Goal: Task Accomplishment & Management: Manage account settings

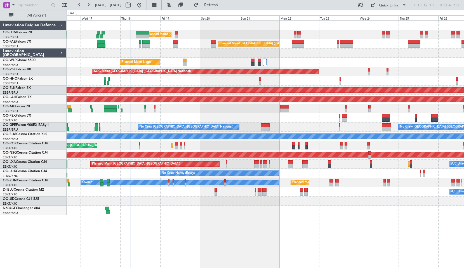
click at [219, 259] on div "Planned Maint [GEOGRAPHIC_DATA] ([GEOGRAPHIC_DATA] National) Unplanned Maint [G…" at bounding box center [266, 143] width 398 height 247
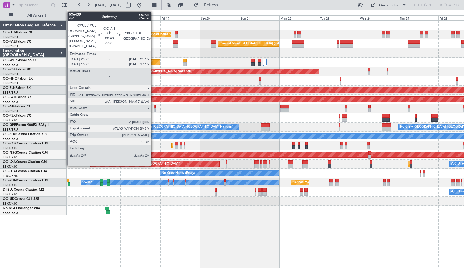
click at [154, 109] on div at bounding box center [155, 110] width 2 height 4
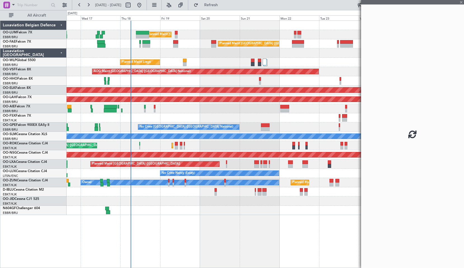
click at [165, 111] on div "Planned Maint [GEOGRAPHIC_DATA] ([GEOGRAPHIC_DATA])" at bounding box center [265, 108] width 397 height 9
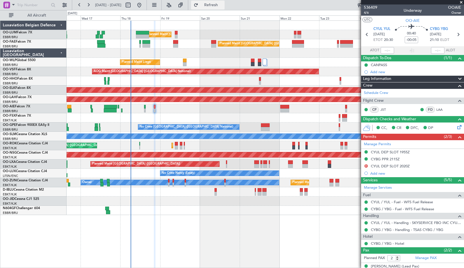
click at [223, 6] on span "Refresh" at bounding box center [212, 5] width 24 height 4
click at [13, 5] on span at bounding box center [13, 4] width 7 height 7
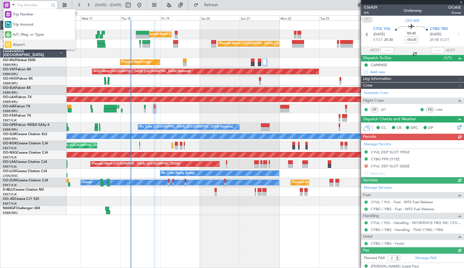
click at [20, 42] on span "Airport" at bounding box center [19, 45] width 12 height 6
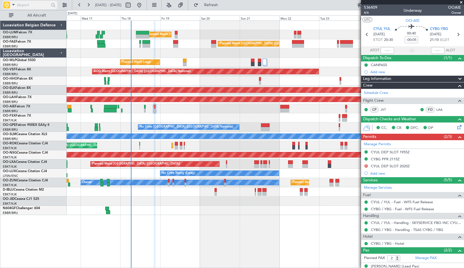
click at [34, 8] on div at bounding box center [30, 6] width 55 height 8
click at [32, 7] on input "text" at bounding box center [33, 5] width 32 height 8
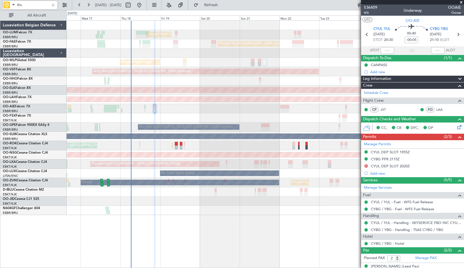
type input "lfm"
click at [52, 6] on div at bounding box center [53, 5] width 6 height 6
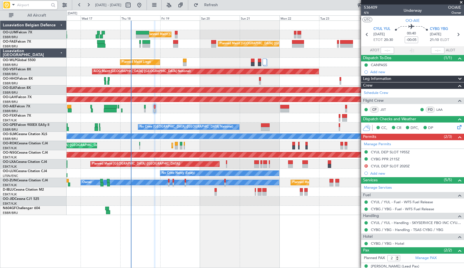
click at [163, 219] on div "Planned Maint Brussels (Brussels National) Unplanned Maint Brussels (Brussels N…" at bounding box center [266, 143] width 398 height 247
click at [462, 3] on span at bounding box center [462, 2] width 6 height 5
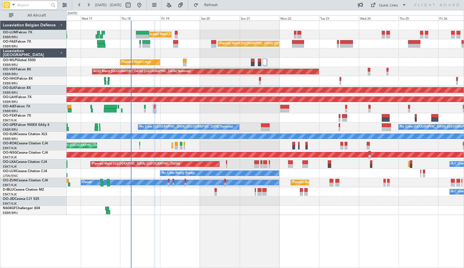
type input "0"
click at [208, 109] on div "Planned Maint [GEOGRAPHIC_DATA] ([GEOGRAPHIC_DATA])" at bounding box center [265, 108] width 397 height 9
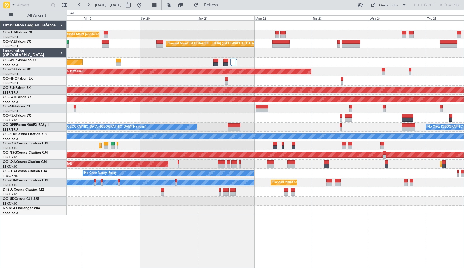
click at [283, 56] on div "Planned Maint Brussels (Brussels National) Planned Maint Brussels (Brussels Nat…" at bounding box center [265, 118] width 397 height 194
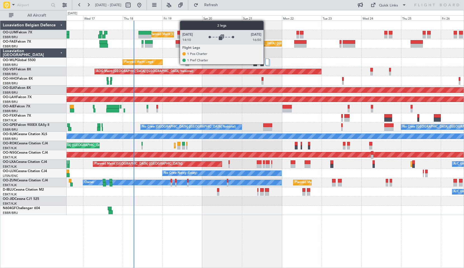
click at [266, 64] on div at bounding box center [267, 62] width 4 height 7
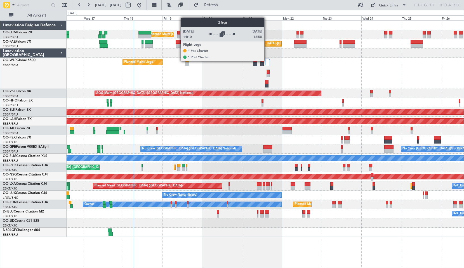
click at [267, 61] on div at bounding box center [267, 62] width 4 height 7
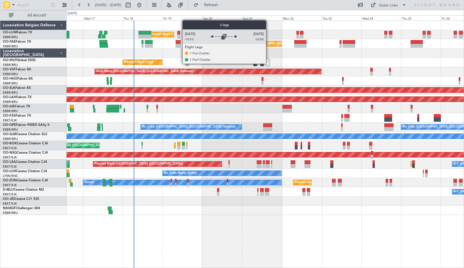
click at [269, 63] on div at bounding box center [267, 62] width 4 height 7
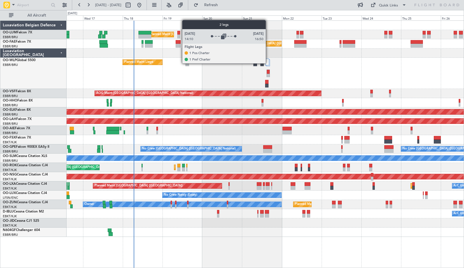
click at [268, 63] on div at bounding box center [267, 62] width 4 height 7
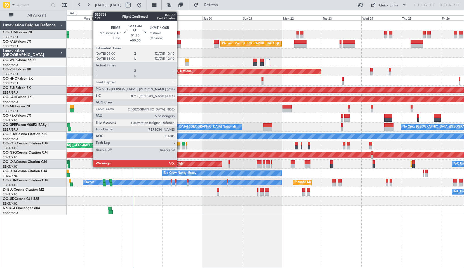
click at [179, 32] on div at bounding box center [178, 33] width 3 height 4
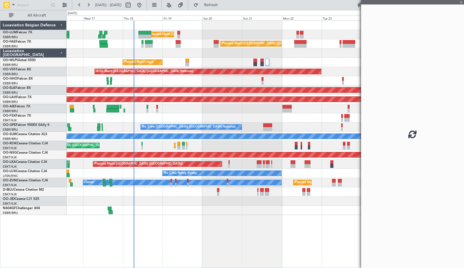
click at [188, 38] on div "Planned Maint Brussels (Brussels National) Unplanned Maint Brussels (Brussels N…" at bounding box center [265, 34] width 397 height 9
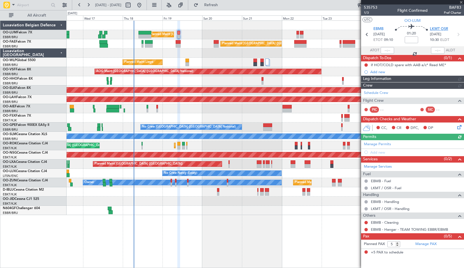
click at [439, 29] on span "LKMT OSR" at bounding box center [439, 29] width 18 height 6
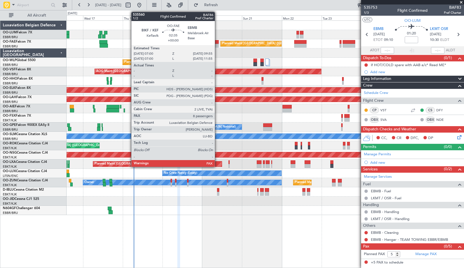
click at [218, 41] on div at bounding box center [216, 42] width 5 height 4
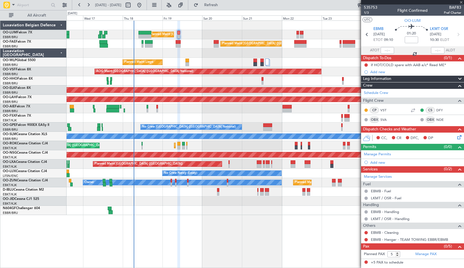
click at [216, 52] on div at bounding box center [265, 52] width 397 height 9
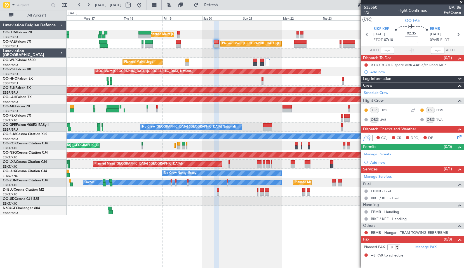
click at [462, 3] on span at bounding box center [462, 2] width 6 height 5
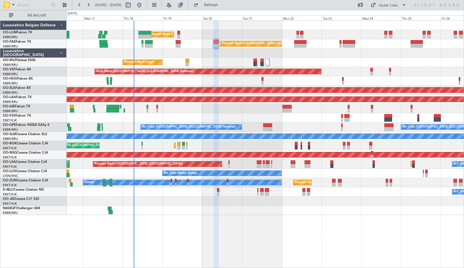
type input "0"
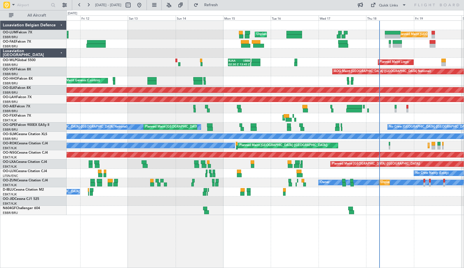
click at [355, 60] on div "Planned Maint Brussels (Brussels National) Unplanned Maint Brussels (Brussels N…" at bounding box center [265, 118] width 397 height 194
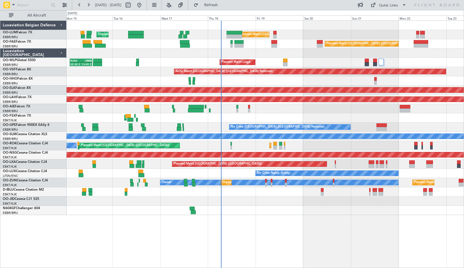
click at [262, 218] on div "Planned Maint Brussels (Brussels National) Unplanned Maint Brussels (Brussels N…" at bounding box center [266, 143] width 398 height 247
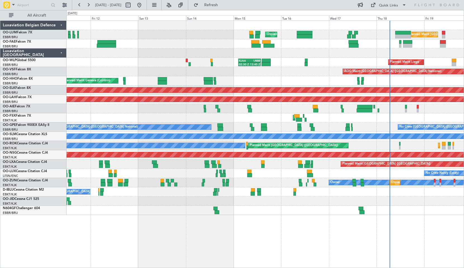
click at [280, 83] on div "Planned Maint Geneva (Cointrin) AOG Maint New York (Teterboro)" at bounding box center [265, 80] width 397 height 9
click at [116, 61] on div "Planned Maint Liege 02:30 Z 13:45 Z RJAA 02:30 Z UBBB 13:50 Z Planned Maint Lie…" at bounding box center [265, 62] width 397 height 9
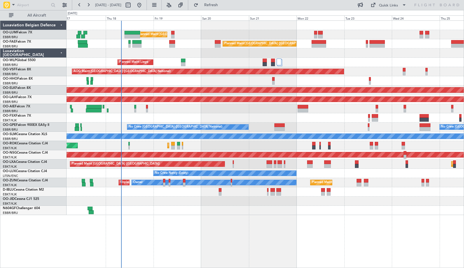
click at [143, 209] on div "Planned Maint Brussels (Brussels National) Unplanned Maint Brussels (Brussels N…" at bounding box center [266, 143] width 398 height 247
click at [223, 3] on span "Refresh" at bounding box center [212, 5] width 24 height 4
click at [183, 211] on div at bounding box center [265, 209] width 397 height 9
click at [12, 5] on span at bounding box center [13, 4] width 7 height 7
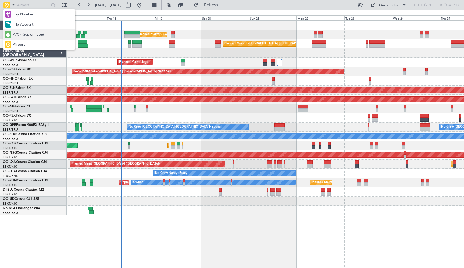
click at [17, 34] on span "A/C (Reg. or Type)" at bounding box center [28, 35] width 31 height 6
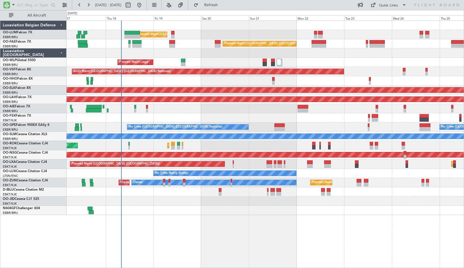
click at [158, 217] on div "Planned Maint Brussels (Brussels National) Unplanned Maint Brussels (Brussels N…" at bounding box center [266, 143] width 398 height 247
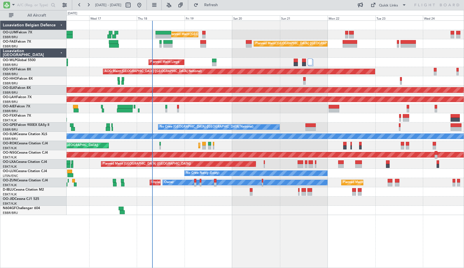
click at [172, 143] on div "Planned Maint Kortrijk-Wevelgem Planned Maint Paris (Le Bourget) A/C Unavailabl…" at bounding box center [265, 145] width 397 height 9
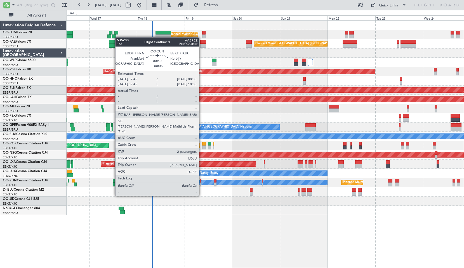
click at [201, 185] on div at bounding box center [201, 184] width 2 height 4
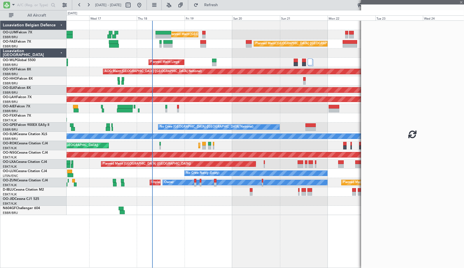
click at [200, 189] on div "A/C Unavailable Brussels (Brussels National)" at bounding box center [265, 191] width 397 height 9
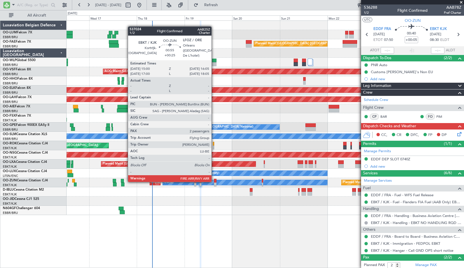
click at [214, 181] on div at bounding box center [215, 181] width 2 height 4
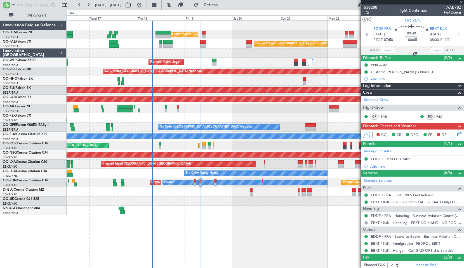
click at [220, 202] on div at bounding box center [265, 200] width 397 height 9
type input "+00:25"
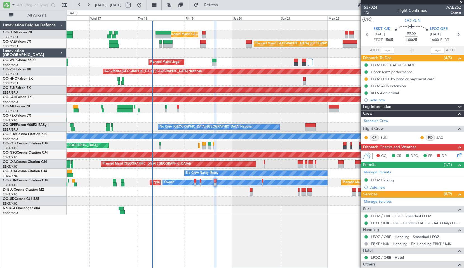
click at [303, 81] on div at bounding box center [265, 80] width 397 height 9
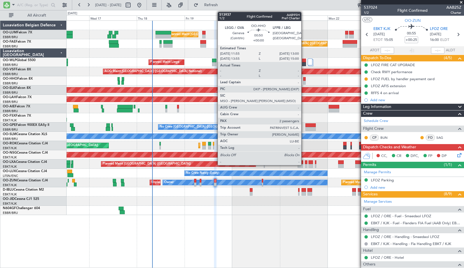
click at [304, 81] on div at bounding box center [304, 83] width 2 height 4
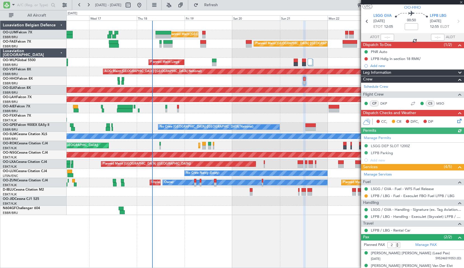
scroll to position [20, 0]
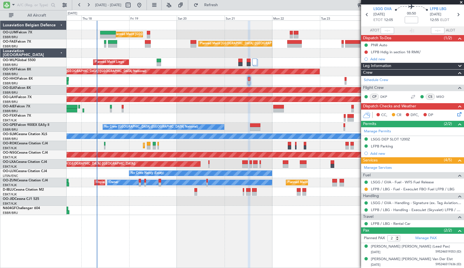
click at [272, 127] on div "No Crew Brussels (Brussels National) No Crew Brussels (Brussels National) Plann…" at bounding box center [265, 126] width 397 height 9
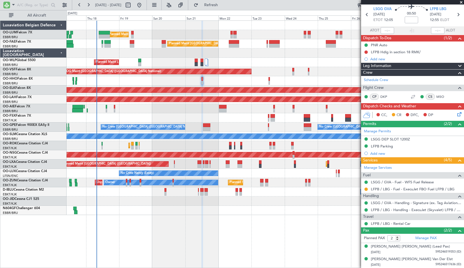
click at [246, 114] on div "AOG Maint Kortrijk-Wevelgem" at bounding box center [265, 117] width 397 height 9
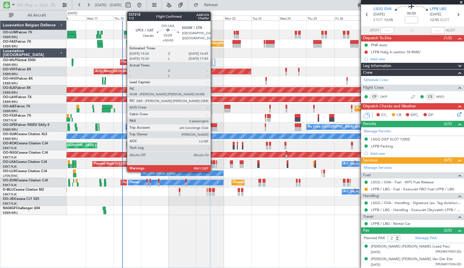
click at [213, 161] on div at bounding box center [214, 162] width 3 height 4
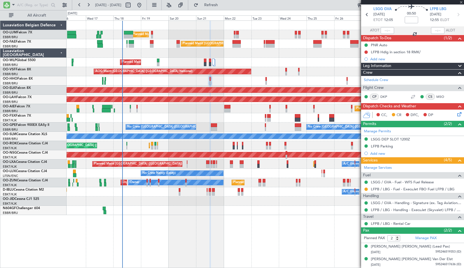
click at [261, 214] on div at bounding box center [265, 209] width 397 height 9
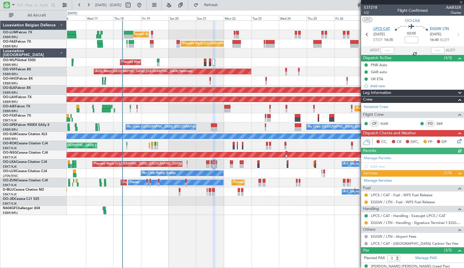
click at [376, 27] on span "LPCS CAT" at bounding box center [382, 29] width 17 height 6
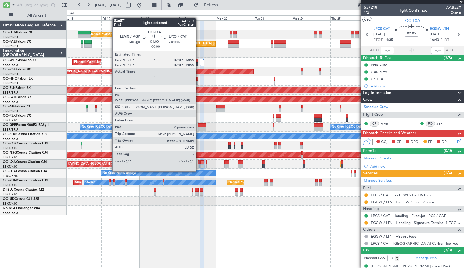
click at [199, 165] on div at bounding box center [199, 166] width 2 height 4
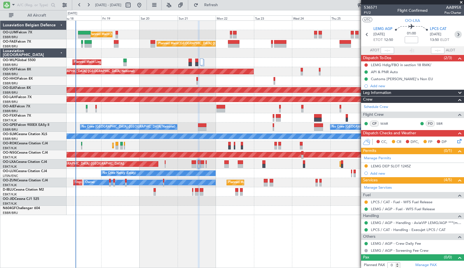
click at [455, 34] on icon at bounding box center [458, 34] width 7 height 7
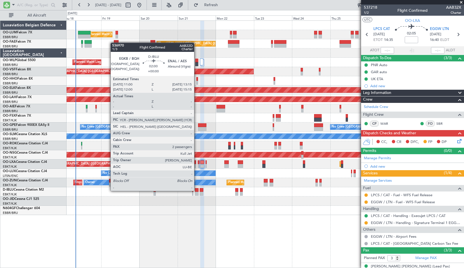
click at [197, 190] on div at bounding box center [197, 190] width 4 height 4
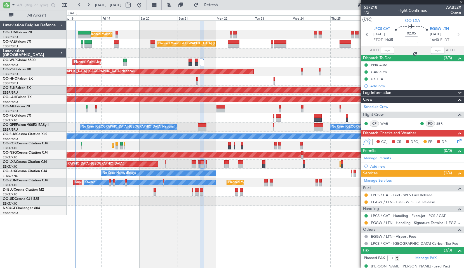
click at [221, 210] on div at bounding box center [265, 209] width 397 height 9
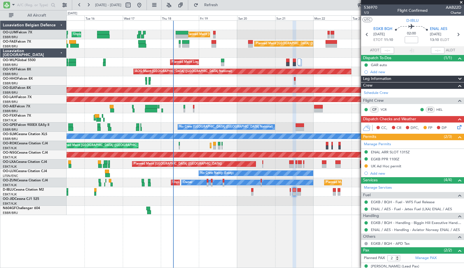
click at [202, 221] on div "Planned Maint Brussels (Brussels National) Unplanned Maint Brussels (Brussels N…" at bounding box center [266, 143] width 398 height 247
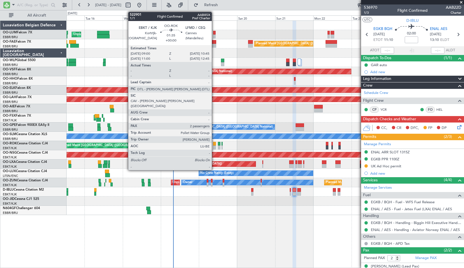
click at [214, 143] on div at bounding box center [214, 144] width 3 height 4
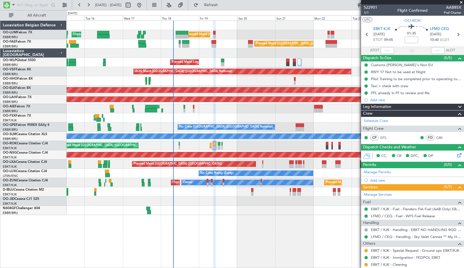
click at [462, 0] on span at bounding box center [462, 2] width 6 height 5
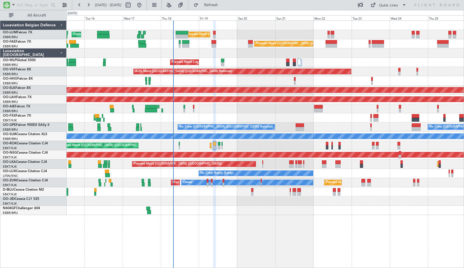
type input "0"
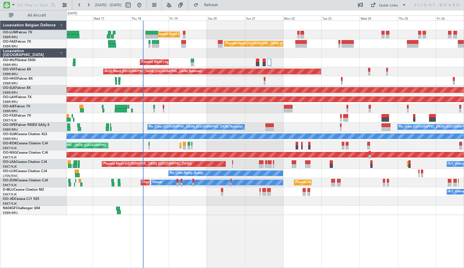
click at [341, 257] on div "Planned Maint Brussels (Brussels National) Unplanned Maint Brussels (Brussels N…" at bounding box center [266, 143] width 398 height 247
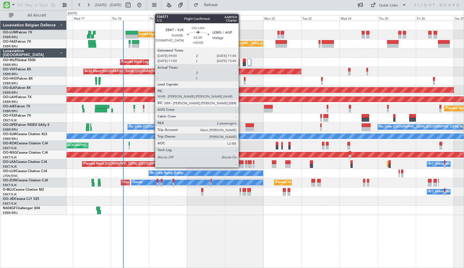
click at [241, 162] on div at bounding box center [241, 162] width 4 height 4
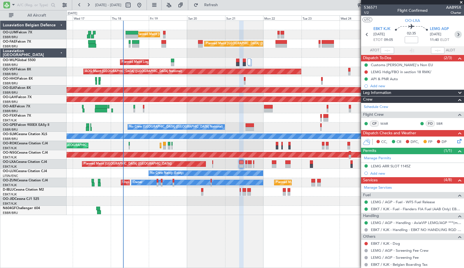
click at [456, 34] on icon at bounding box center [458, 34] width 7 height 7
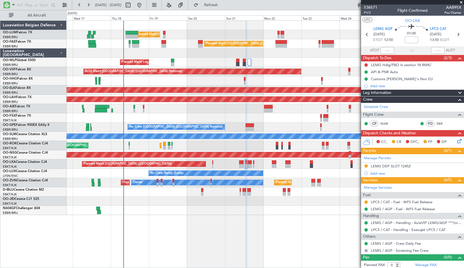
click at [408, 170] on mat-tooltip-component "LEMG DEP SLOT 1245Z" at bounding box center [391, 175] width 44 height 15
click at [387, 167] on div "LEMG DEP SLOT 1245Z" at bounding box center [391, 165] width 40 height 5
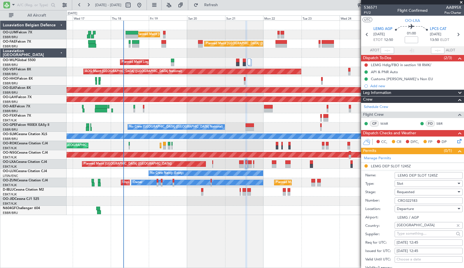
scroll to position [84, 0]
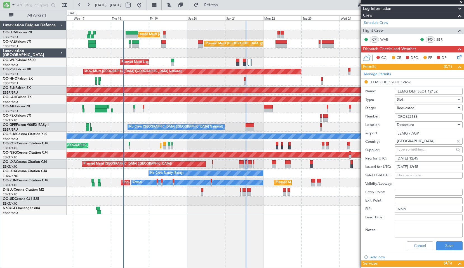
click at [411, 107] on span "Requested" at bounding box center [406, 107] width 18 height 5
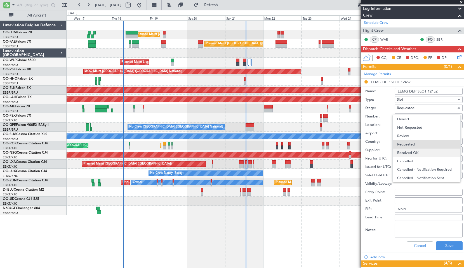
scroll to position [3, 0]
click at [412, 151] on span "Received OK" at bounding box center [426, 150] width 59 height 8
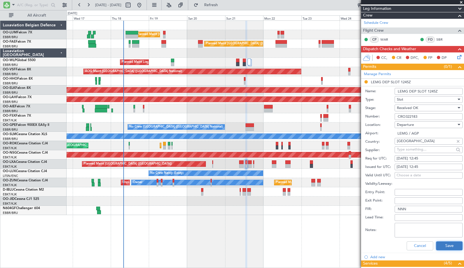
click at [439, 244] on button "Save" at bounding box center [449, 245] width 27 height 9
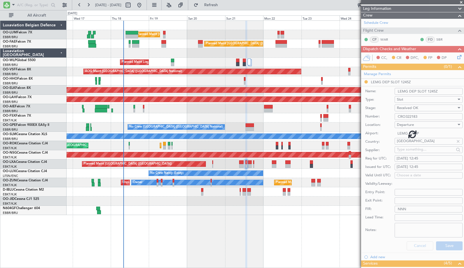
scroll to position [2, 0]
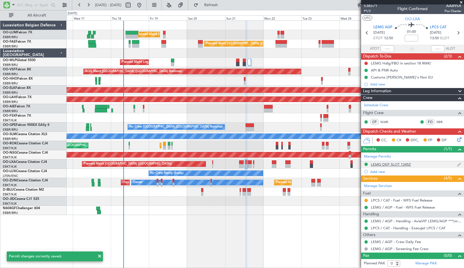
click at [399, 163] on div "LEMG DEP SLOT 1245Z" at bounding box center [391, 164] width 40 height 5
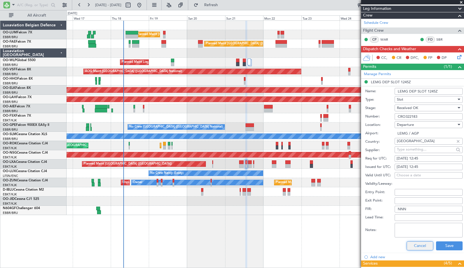
click at [416, 244] on button "Cancel" at bounding box center [420, 245] width 27 height 9
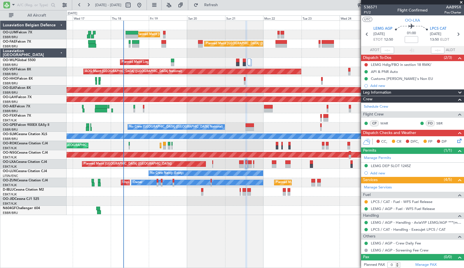
scroll to position [0, 0]
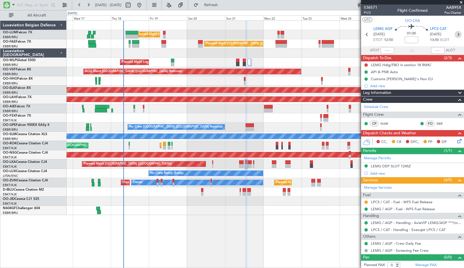
click at [457, 33] on icon at bounding box center [458, 34] width 7 height 7
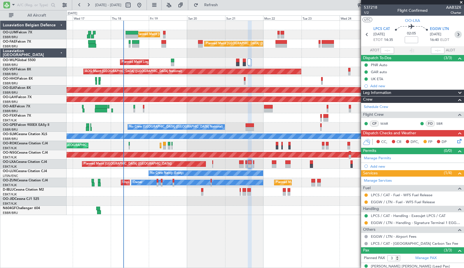
click at [457, 33] on icon at bounding box center [458, 34] width 7 height 7
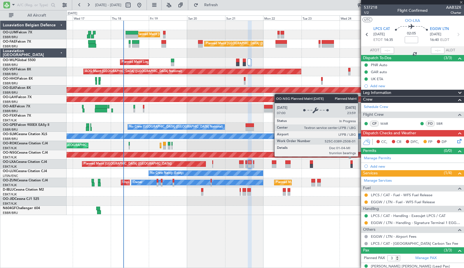
type input "0"
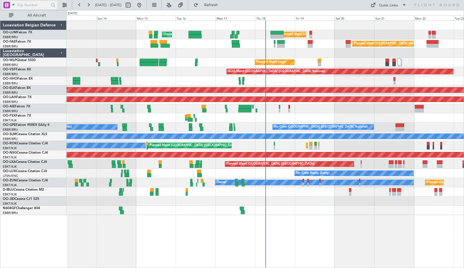
click at [10, 2] on span at bounding box center [13, 4] width 7 height 7
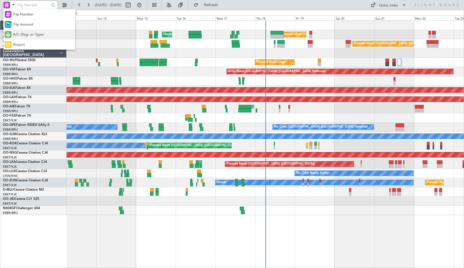
click at [24, 34] on span "A/C (Reg. or Type)" at bounding box center [28, 35] width 31 height 6
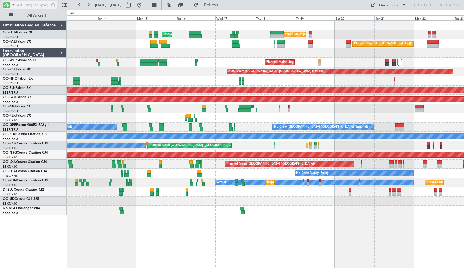
click at [21, 6] on input "text" at bounding box center [33, 5] width 32 height 8
type input "aie"
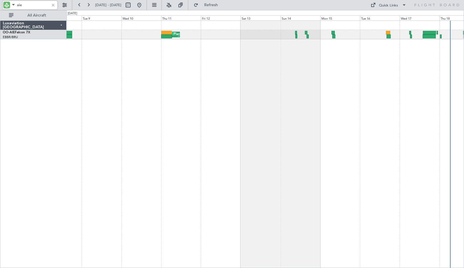
click at [305, 84] on div "Planned Maint [GEOGRAPHIC_DATA] ([GEOGRAPHIC_DATA])" at bounding box center [266, 143] width 398 height 247
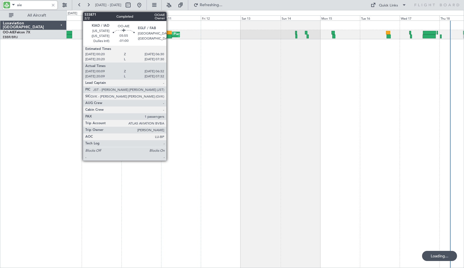
click at [169, 34] on div at bounding box center [167, 33] width 10 height 4
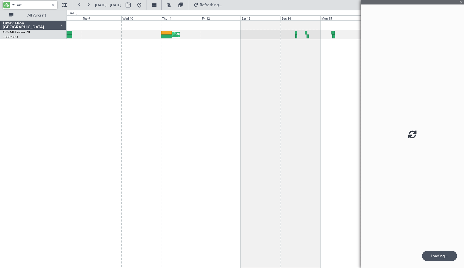
click at [189, 69] on div "Planned Maint [GEOGRAPHIC_DATA] ([GEOGRAPHIC_DATA])" at bounding box center [266, 143] width 398 height 247
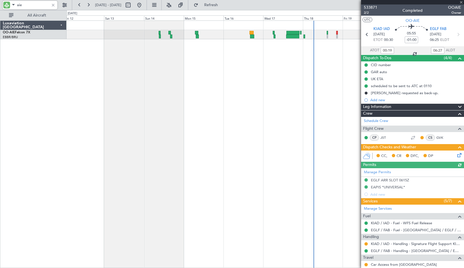
click at [165, 114] on div "Planned Maint [GEOGRAPHIC_DATA] ([GEOGRAPHIC_DATA])" at bounding box center [266, 143] width 398 height 247
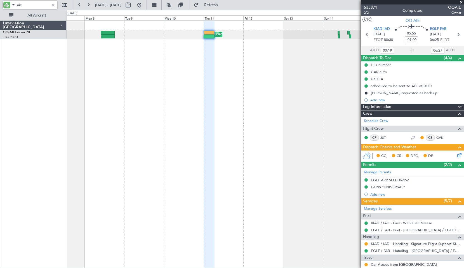
click at [271, 90] on div "Planned Maint London (Farnborough) Unplanned Maint Brussels (Brussels National)" at bounding box center [266, 143] width 398 height 247
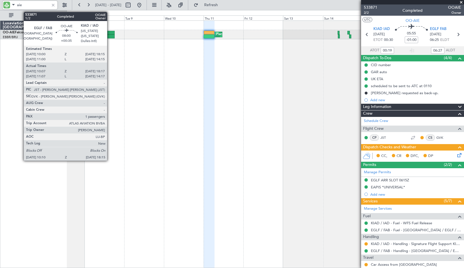
click at [110, 35] on div at bounding box center [107, 36] width 13 height 4
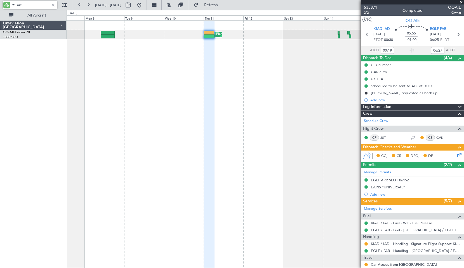
click at [139, 79] on div "Planned Maint London (Farnborough) Unplanned Maint Brussels (Brussels National)" at bounding box center [266, 143] width 398 height 247
type input "+00:35"
type input "10:17"
type input "18:12"
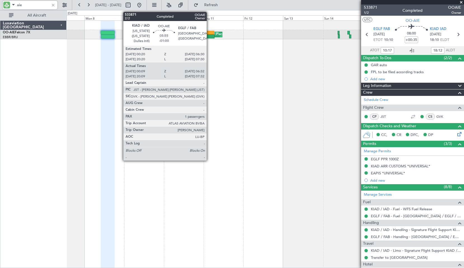
click at [209, 36] on div at bounding box center [209, 36] width 11 height 4
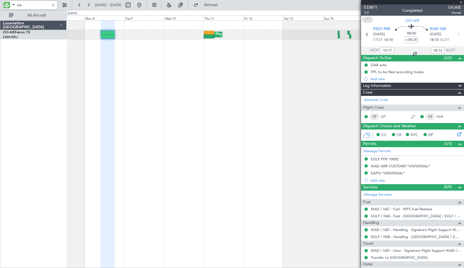
type input "-01:00"
type input "00:19"
type input "06:27"
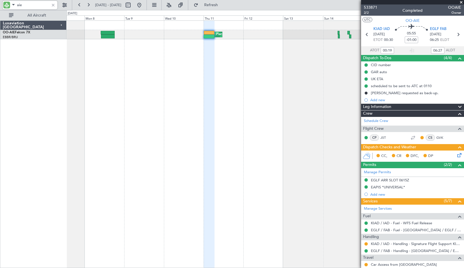
type input "aie"
click at [368, 11] on span "2/2" at bounding box center [370, 12] width 13 height 5
click at [219, 4] on span "Refresh" at bounding box center [212, 5] width 24 height 4
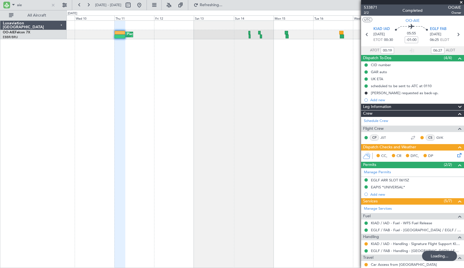
click at [183, 91] on div "Planned Maint [GEOGRAPHIC_DATA] ([GEOGRAPHIC_DATA])" at bounding box center [266, 143] width 398 height 247
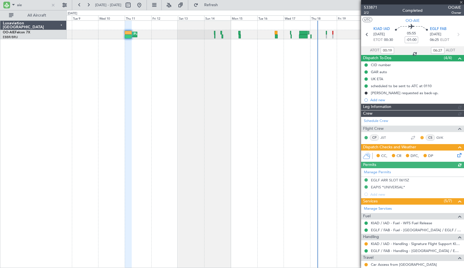
click at [225, 110] on div "Planned Maint London (Farnborough) Planned Maint London (Farnborough) Unplanned…" at bounding box center [266, 143] width 398 height 247
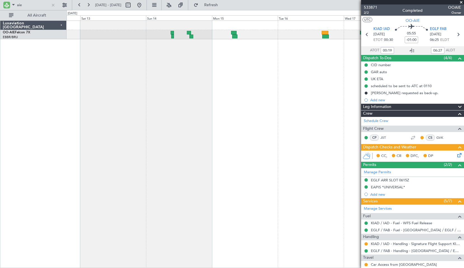
click at [195, 72] on div "Planned Maint [GEOGRAPHIC_DATA] ([GEOGRAPHIC_DATA])" at bounding box center [266, 143] width 398 height 247
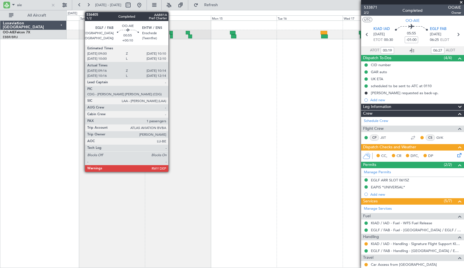
click at [171, 36] on div at bounding box center [171, 36] width 3 height 4
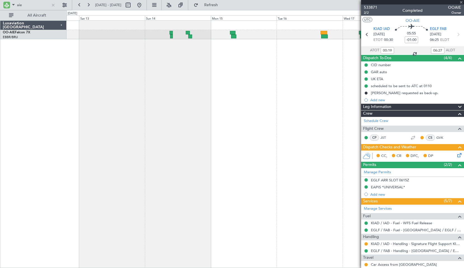
type input "+00:10"
type input "09:26"
type input "10:09"
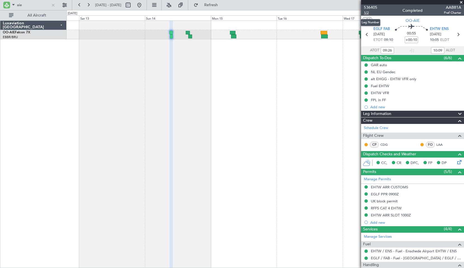
click at [369, 11] on span "1/2" at bounding box center [370, 12] width 13 height 5
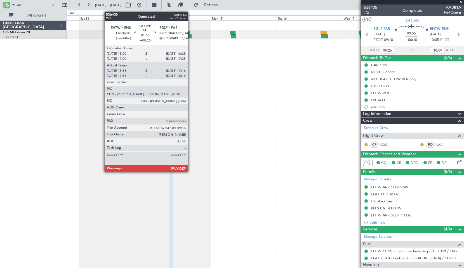
click at [191, 35] on div at bounding box center [190, 36] width 4 height 4
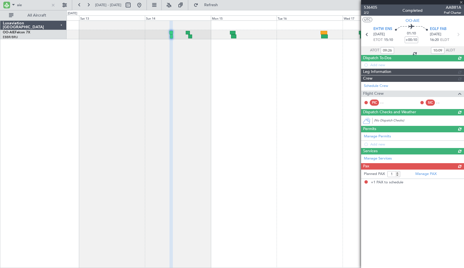
type input "+00:20"
type input "16:05"
type input "17:11"
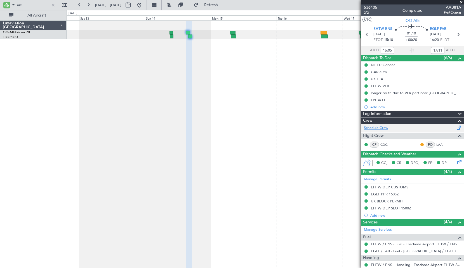
click at [382, 128] on link "Schedule Crew" at bounding box center [376, 128] width 24 height 6
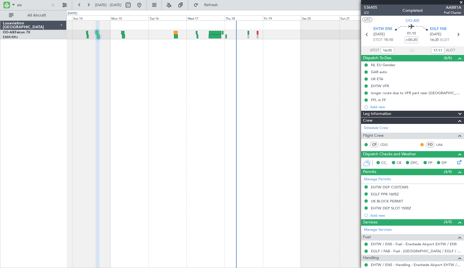
click at [173, 108] on div "Planned Maint London (Farnborough) Planned Maint London (Farnborough)" at bounding box center [266, 143] width 398 height 247
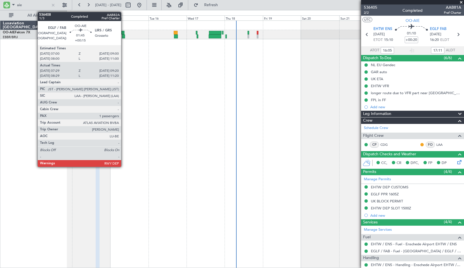
click at [124, 32] on div at bounding box center [122, 33] width 3 height 4
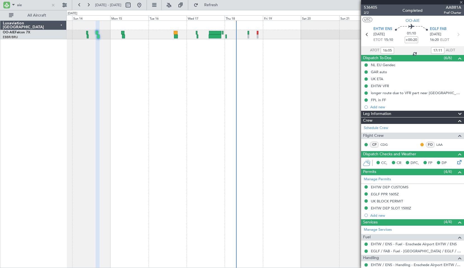
type input "+00:15"
type input "07:39"
type input "09:15"
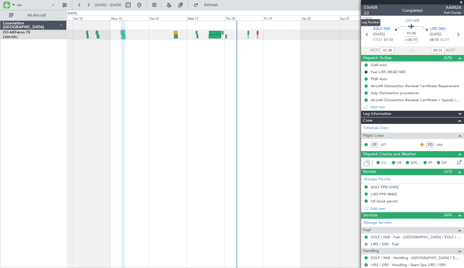
click at [366, 12] on span "1/3" at bounding box center [370, 12] width 13 height 5
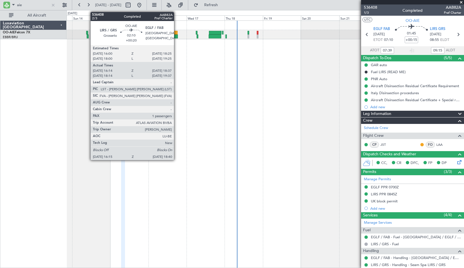
click at [177, 36] on div at bounding box center [176, 36] width 4 height 4
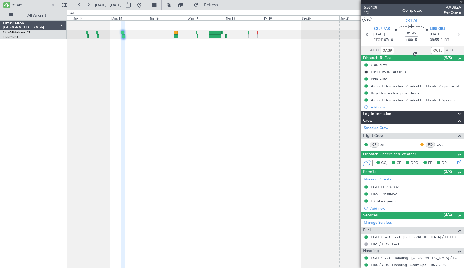
click at [177, 76] on div "Planned Maint London (Farnborough) Planned Maint London (Farnborough)" at bounding box center [266, 143] width 398 height 247
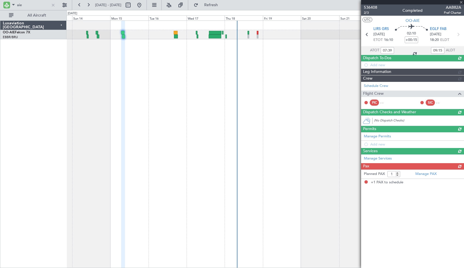
type input "+00:20"
type input "16:24"
type input "18:32"
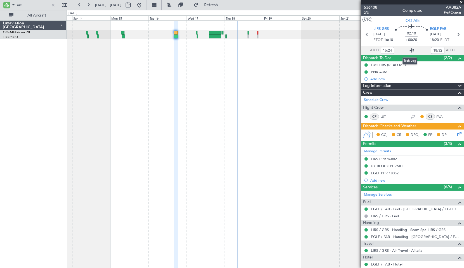
click at [411, 50] on icon at bounding box center [412, 50] width 7 height 7
click at [455, 35] on icon at bounding box center [458, 34] width 7 height 7
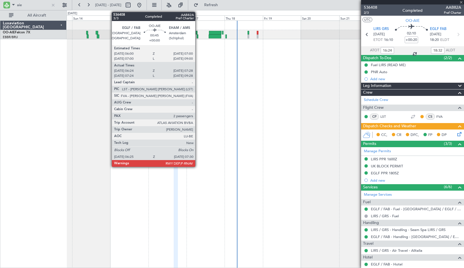
type input "06:34"
type input "07:23"
type input "2"
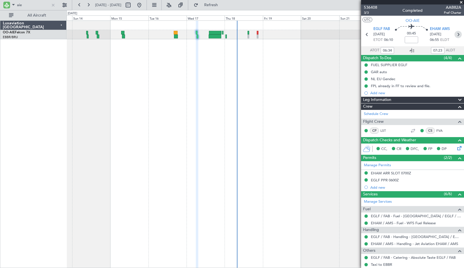
click at [455, 34] on icon at bounding box center [458, 34] width 7 height 7
click at [306, 73] on div "Planned Maint London (Farnborough) Planned Maint London (Farnborough)" at bounding box center [266, 143] width 398 height 247
type input "+00:35"
type input "14:16"
type input "21:48"
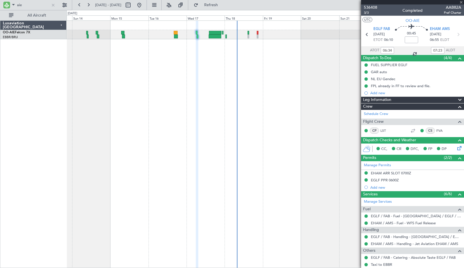
type input "1"
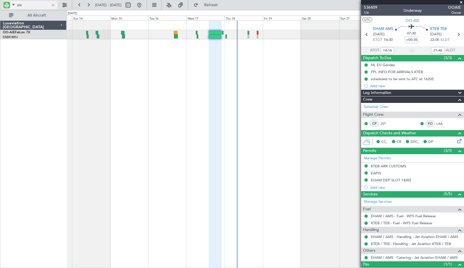
click at [54, 7] on div at bounding box center [53, 5] width 6 height 6
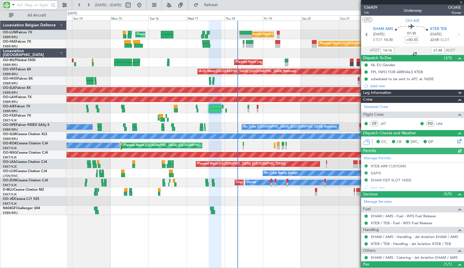
click at [33, 7] on input "text" at bounding box center [33, 5] width 32 height 8
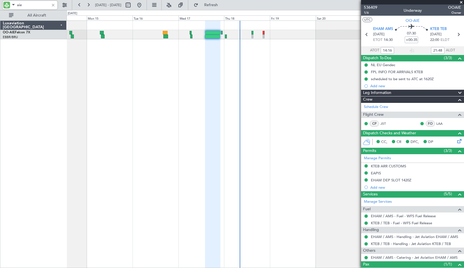
type input "aie"
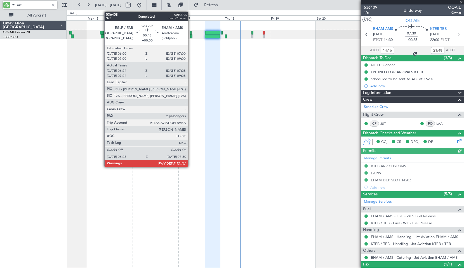
click at [191, 32] on div at bounding box center [191, 33] width 2 height 4
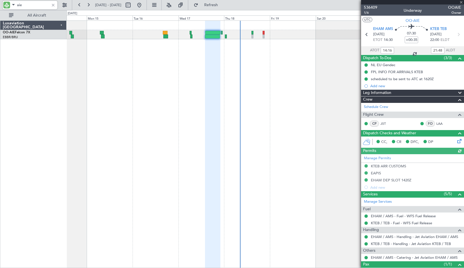
click at [190, 52] on div at bounding box center [266, 143] width 398 height 247
type input "06:34"
type input "07:23"
type input "2"
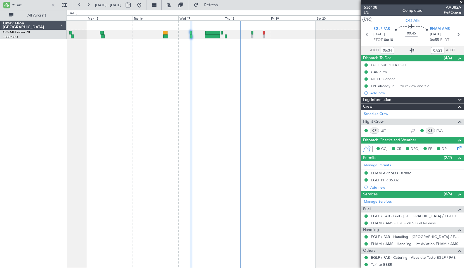
click at [410, 50] on icon at bounding box center [412, 50] width 7 height 7
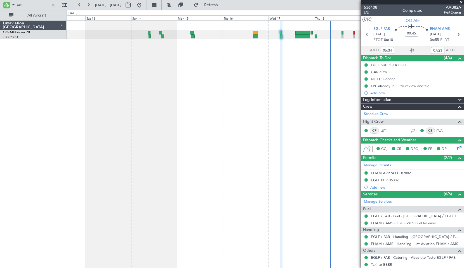
click at [222, 80] on div "Planned Maint [GEOGRAPHIC_DATA] ([GEOGRAPHIC_DATA])" at bounding box center [266, 143] width 398 height 247
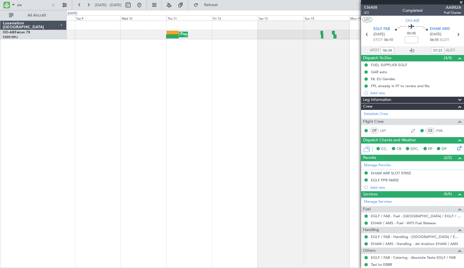
click at [284, 95] on div "Planned Maint [GEOGRAPHIC_DATA] ([GEOGRAPHIC_DATA])" at bounding box center [266, 143] width 398 height 247
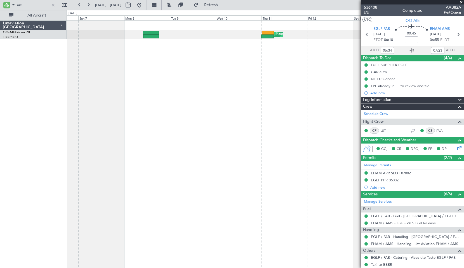
click at [230, 92] on div "Planned Maint London (Farnborough) Unplanned Maint Brussels (Brussels National)" at bounding box center [266, 143] width 398 height 247
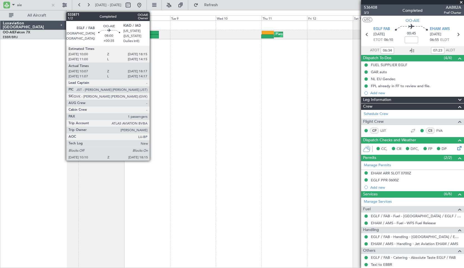
click at [152, 33] on div at bounding box center [151, 33] width 16 height 4
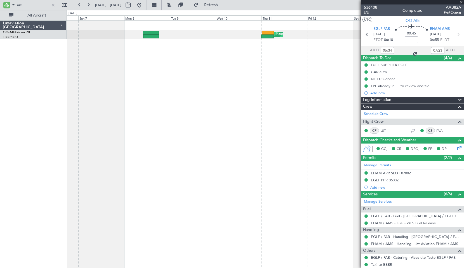
click at [164, 77] on div "Planned Maint London (Farnborough) Unplanned Maint Brussels (Brussels National)" at bounding box center [266, 143] width 398 height 247
type input "+00:35"
type input "10:17"
type input "18:12"
type input "1"
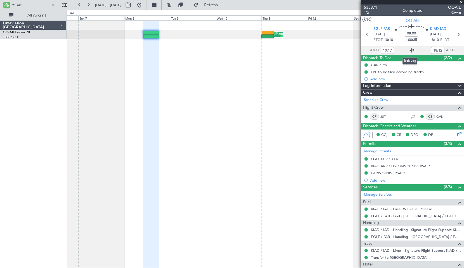
click at [413, 48] on icon at bounding box center [412, 50] width 7 height 7
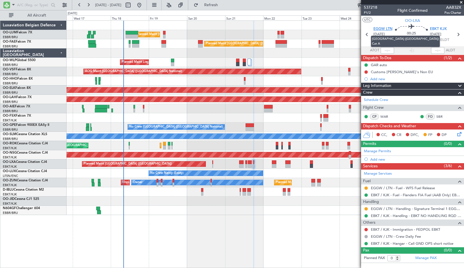
click at [382, 29] on span "EGGW LTN" at bounding box center [383, 29] width 19 height 6
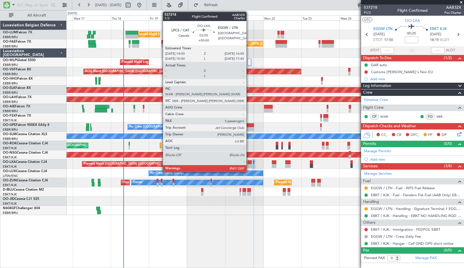
click at [249, 164] on div at bounding box center [250, 166] width 4 height 4
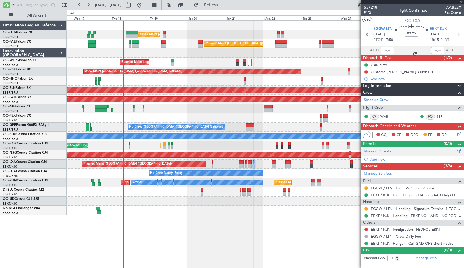
type input "3"
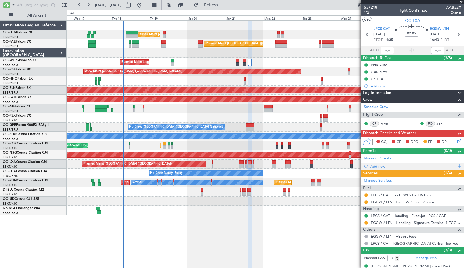
click at [382, 166] on div "Add new" at bounding box center [414, 166] width 86 height 5
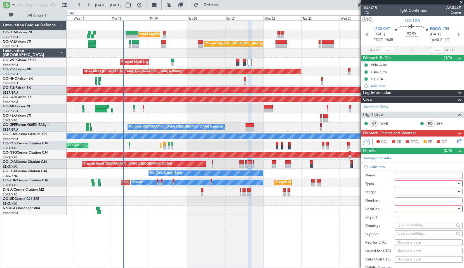
click at [427, 185] on div at bounding box center [427, 183] width 60 height 8
click at [431, 192] on span "ADC" at bounding box center [426, 194] width 59 height 8
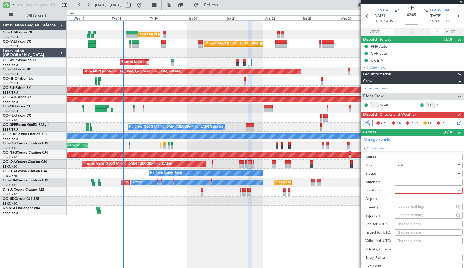
scroll to position [28, 0]
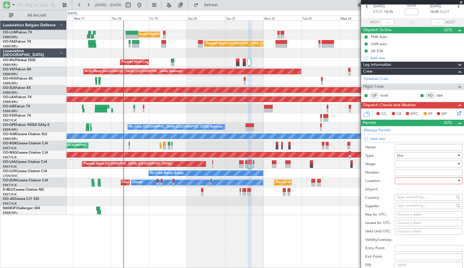
click at [420, 164] on div at bounding box center [427, 164] width 60 height 8
drag, startPoint x: 416, startPoint y: 202, endPoint x: 417, endPoint y: 197, distance: 4.8
click at [415, 202] on span "Requested" at bounding box center [426, 200] width 59 height 8
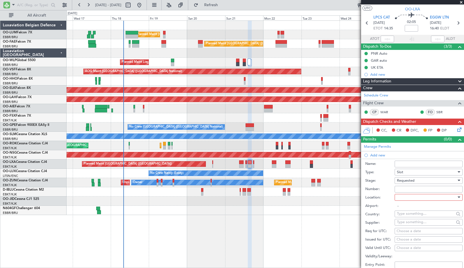
scroll to position [0, 0]
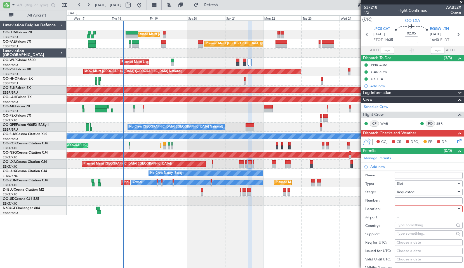
click at [406, 180] on form "Name: Type: Slot Stage: Requested Number: Location: Airport: - Country: Supplie…" at bounding box center [412, 253] width 103 height 167
click at [413, 207] on div at bounding box center [427, 208] width 60 height 8
click at [409, 237] on span "Arrival" at bounding box center [426, 236] width 59 height 8
type input "EGGW / LTN"
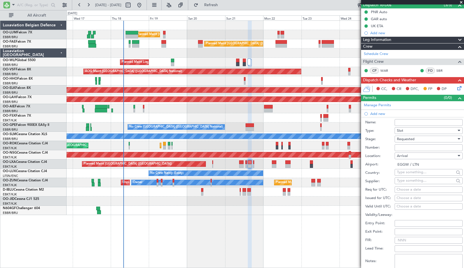
scroll to position [56, 0]
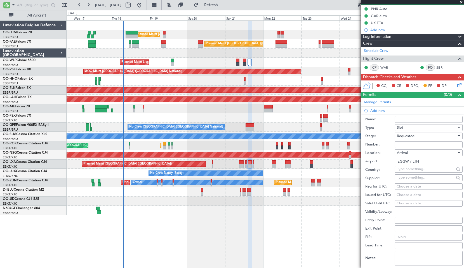
click at [404, 186] on div "Choose a date" at bounding box center [429, 187] width 64 height 6
select select "9"
select select "2025"
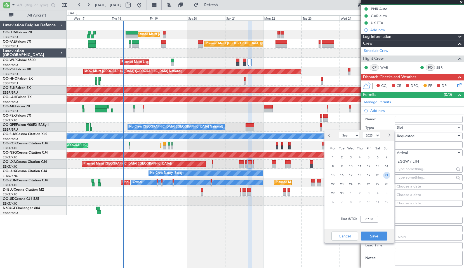
click at [386, 175] on span "21" at bounding box center [386, 175] width 7 height 7
click at [370, 217] on input "00:00" at bounding box center [370, 219] width 18 height 7
type input "16:45"
click at [377, 234] on button "Save" at bounding box center [374, 235] width 27 height 9
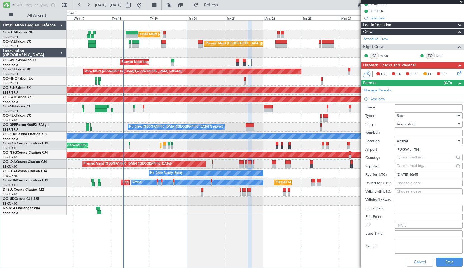
scroll to position [84, 0]
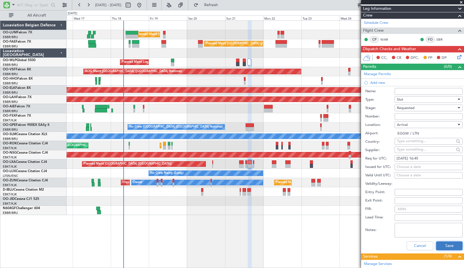
click at [441, 247] on button "Save" at bounding box center [449, 245] width 27 height 9
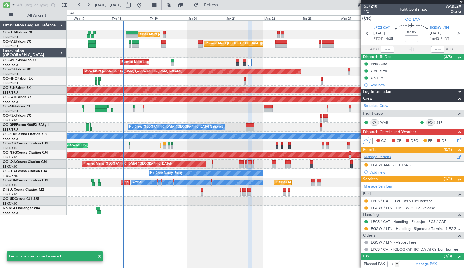
scroll to position [0, 0]
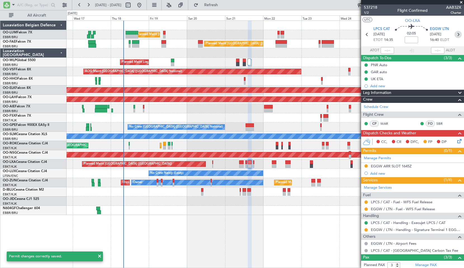
click at [457, 35] on icon at bounding box center [458, 34] width 7 height 7
type input "0"
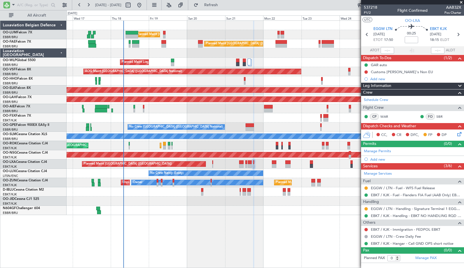
click at [385, 157] on div "Add new" at bounding box center [416, 159] width 91 height 5
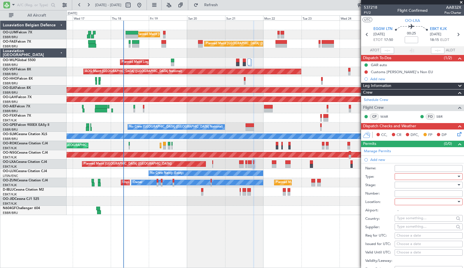
click at [417, 176] on div at bounding box center [427, 176] width 60 height 8
click at [418, 189] on span "ADC" at bounding box center [426, 187] width 59 height 8
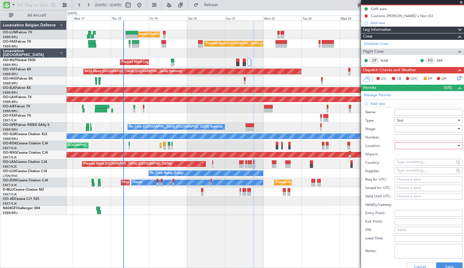
click at [411, 127] on div at bounding box center [427, 129] width 60 height 8
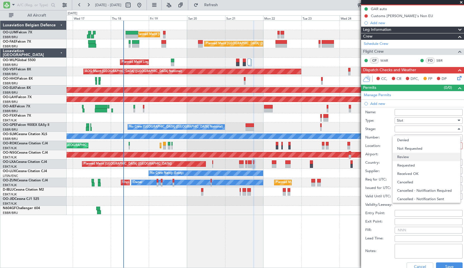
click at [407, 158] on span "Review" at bounding box center [426, 157] width 59 height 8
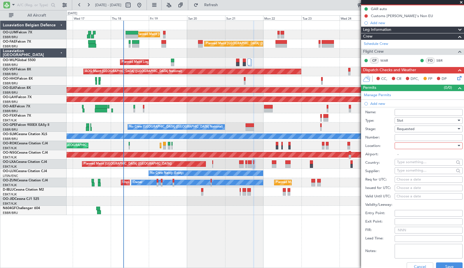
click at [413, 137] on input "Number:" at bounding box center [429, 137] width 68 height 7
click at [377, 127] on label "Stage:" at bounding box center [380, 129] width 29 height 6
click at [412, 148] on div at bounding box center [427, 145] width 60 height 8
click at [409, 160] on span "Departure" at bounding box center [426, 157] width 59 height 8
type input "EGGW / LTN"
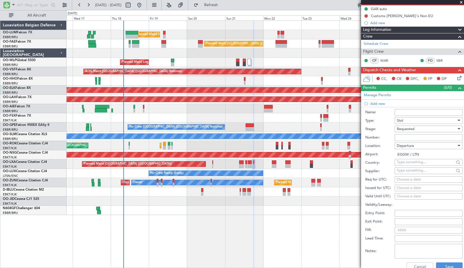
click at [401, 180] on div "Choose a date" at bounding box center [429, 180] width 64 height 6
select select "9"
select select "2025"
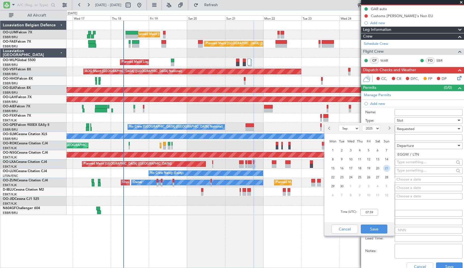
click at [386, 169] on span "21" at bounding box center [386, 168] width 7 height 7
click at [374, 214] on input "00:00" at bounding box center [370, 212] width 18 height 7
type input "17:45"
click at [373, 231] on button "Save" at bounding box center [374, 228] width 27 height 9
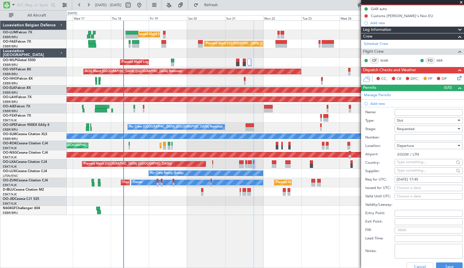
scroll to position [140, 0]
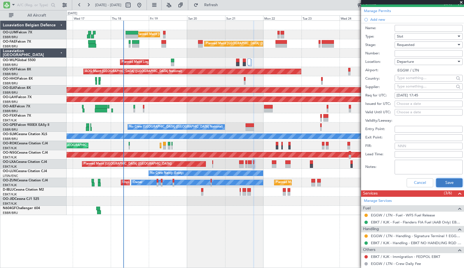
click at [448, 183] on button "Save" at bounding box center [449, 182] width 27 height 9
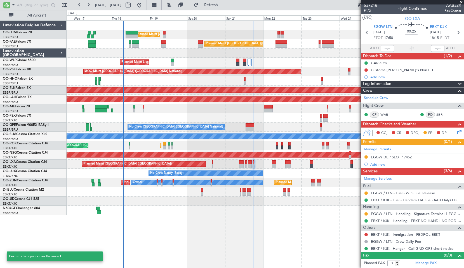
scroll to position [2, 0]
click at [462, 1] on span at bounding box center [462, 2] width 6 height 5
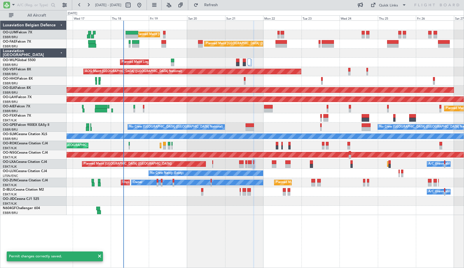
scroll to position [0, 0]
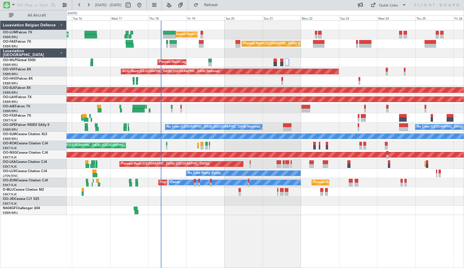
click at [199, 107] on div "Planned Maint [GEOGRAPHIC_DATA] ([GEOGRAPHIC_DATA])" at bounding box center [265, 108] width 397 height 9
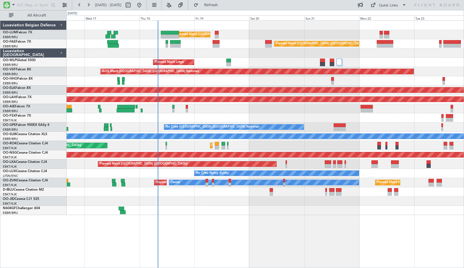
click at [232, 116] on div "AOG Maint Kortrijk-Wevelgem" at bounding box center [265, 117] width 397 height 9
click at [223, 3] on span "Refresh" at bounding box center [212, 5] width 24 height 4
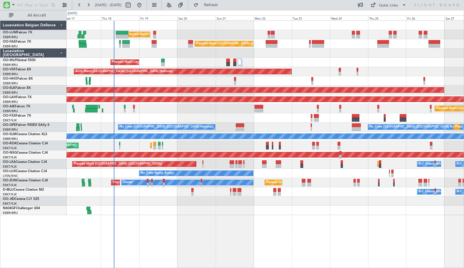
click at [313, 250] on div "Planned Maint Brussels (Brussels National) Unplanned Maint Brussels (Brussels N…" at bounding box center [266, 143] width 398 height 247
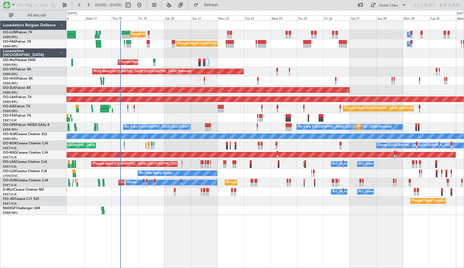
click at [311, 236] on div "Planned Maint Brussels (Brussels National) Owner Melsbroek Air Base Unplanned M…" at bounding box center [266, 143] width 398 height 247
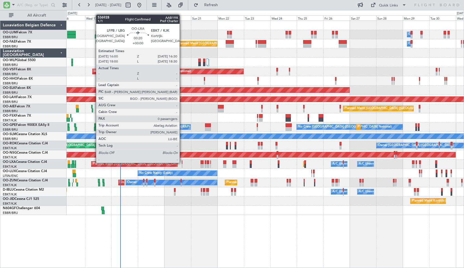
click at [182, 162] on div at bounding box center [182, 162] width 1 height 4
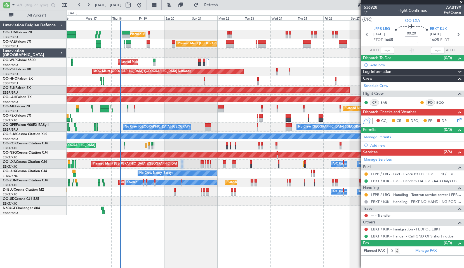
click at [156, 83] on div "Planned Maint Geneva (Cointrin)" at bounding box center [265, 80] width 397 height 9
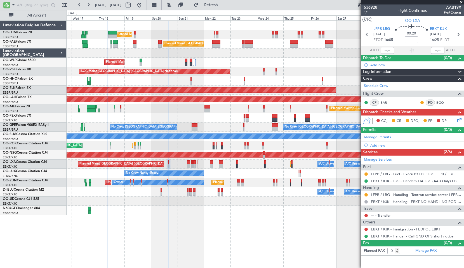
click at [291, 232] on div "Owner Melsbroek Air Base Planned Maint Brussels (Brussels National) Unplanned M…" at bounding box center [266, 143] width 398 height 247
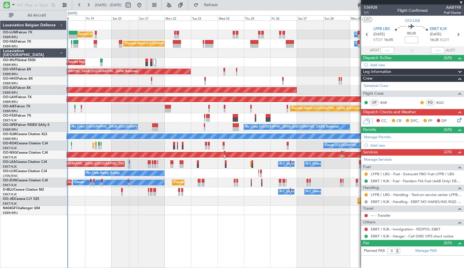
click at [252, 234] on div "Owner Melsbroek Air Base Planned Maint Brussels (Brussels National) Unplanned M…" at bounding box center [266, 143] width 398 height 247
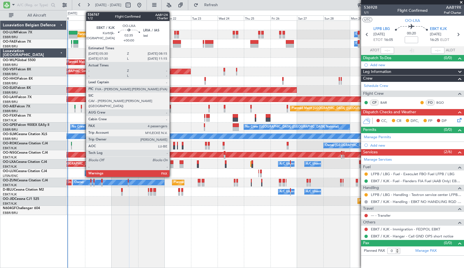
click at [172, 163] on div at bounding box center [171, 162] width 3 height 4
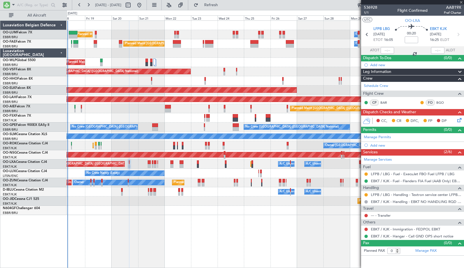
click at [178, 173] on div "No Crew Nancy (Essey)" at bounding box center [265, 173] width 397 height 9
type input "4"
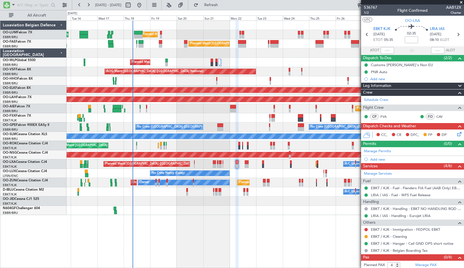
click at [173, 85] on div "Planned Maint Geneva (Cointrin)" at bounding box center [265, 80] width 397 height 9
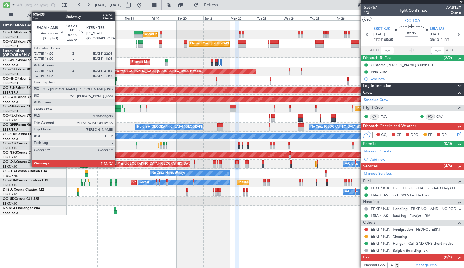
click at [118, 110] on div at bounding box center [117, 110] width 9 height 4
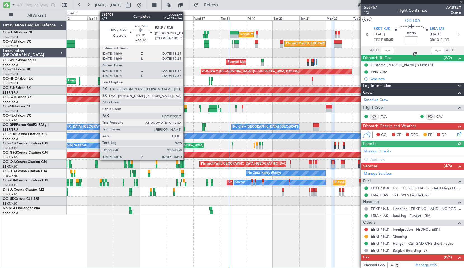
click at [186, 108] on div at bounding box center [185, 107] width 3 height 4
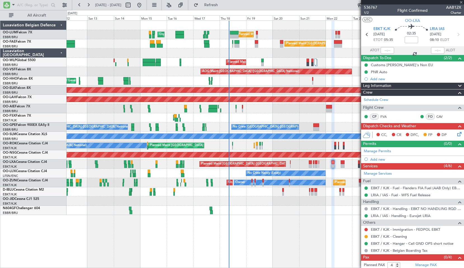
click at [264, 114] on div "AOG Maint Kortrijk-Wevelgem Planned Maint Kortrijk-Wevelgem" at bounding box center [265, 117] width 397 height 9
type input "+00:20"
type input "16:24"
type input "18:32"
type input "1"
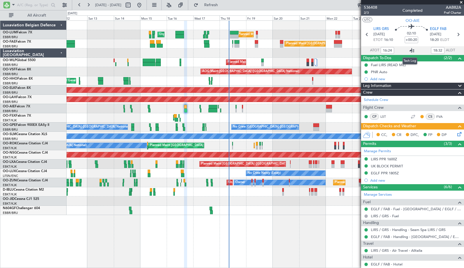
click at [411, 49] on icon at bounding box center [412, 50] width 7 height 7
click at [25, 8] on input "text" at bounding box center [33, 5] width 32 height 8
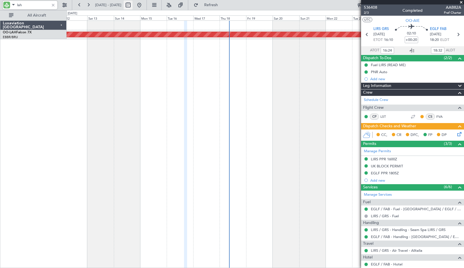
type input "lah"
click at [133, 6] on button at bounding box center [128, 5] width 9 height 9
select select "9"
select select "2025"
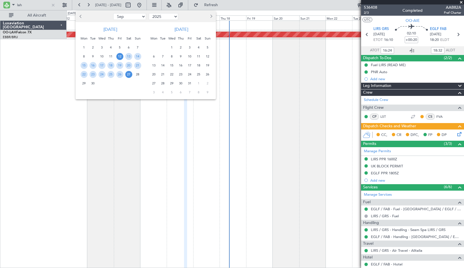
click at [127, 17] on select "Jan Feb Mar Apr May Jun Jul Aug Sep Oct Nov Dec" at bounding box center [129, 16] width 33 height 7
click at [128, 17] on select "Jan Feb Mar Apr May Jun Jul Aug Sep Oct Nov Dec" at bounding box center [129, 16] width 33 height 7
select select "3"
click at [130, 73] on span "22" at bounding box center [128, 74] width 7 height 7
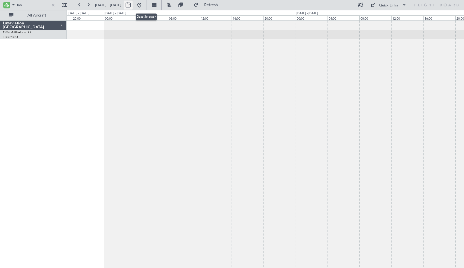
click at [133, 5] on button at bounding box center [128, 5] width 9 height 9
select select "3"
select select "2025"
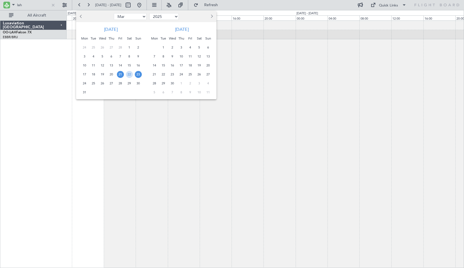
click at [133, 18] on select "Jan Feb Mar Apr May Jun Jul Aug Sep Oct Nov Dec" at bounding box center [130, 16] width 33 height 7
select select "5"
click at [114, 13] on select "Jan Feb Mar Apr May Jun Jul Aug Sep Oct Nov Dec" at bounding box center [130, 16] width 33 height 7
click at [94, 76] on span "20" at bounding box center [93, 74] width 7 height 7
click at [94, 75] on span "20" at bounding box center [93, 74] width 7 height 7
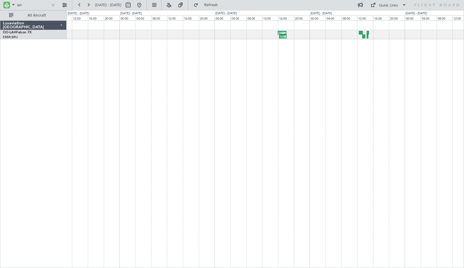
click at [265, 116] on div "16:20 Z 18:15 Z EBBR 16:00 Z LYBE 18:10 Z LWSK 15:30 Z EBBR 18:00 Z 15:40 Z 18:…" at bounding box center [266, 143] width 398 height 247
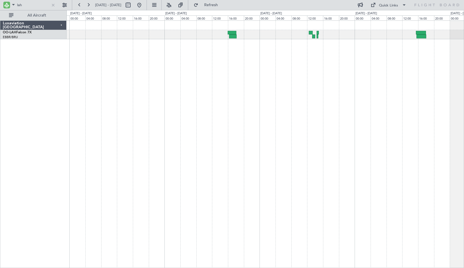
click at [312, 80] on div at bounding box center [266, 143] width 398 height 247
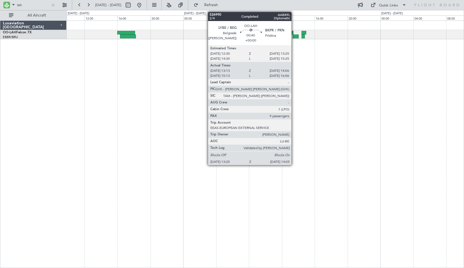
click at [294, 36] on div at bounding box center [296, 36] width 6 height 4
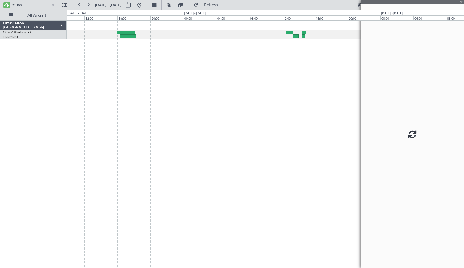
click at [298, 77] on div at bounding box center [266, 143] width 398 height 247
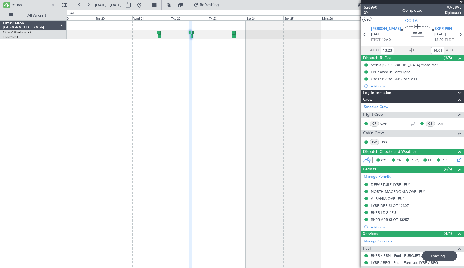
click at [462, 3] on span at bounding box center [462, 2] width 6 height 5
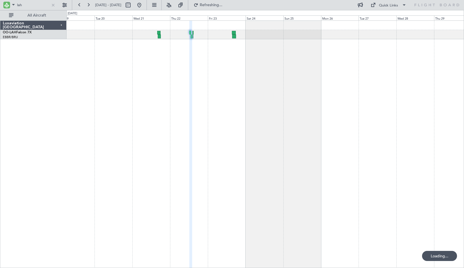
type input "0"
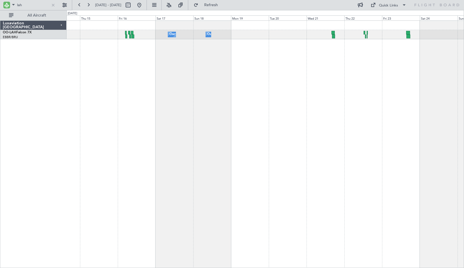
click at [326, 91] on div "Owner Melsbroek Air Base Owner Melsbroek Air Base" at bounding box center [266, 143] width 398 height 247
click at [317, 97] on div "Owner Melsbroek Air Base Owner Melsbroek Air Base" at bounding box center [266, 143] width 398 height 247
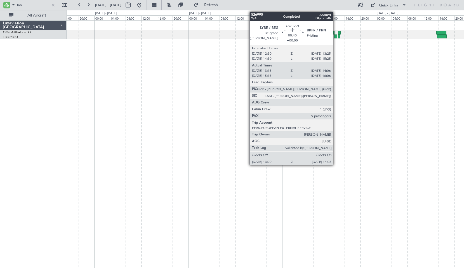
click at [336, 34] on div at bounding box center [335, 36] width 3 height 4
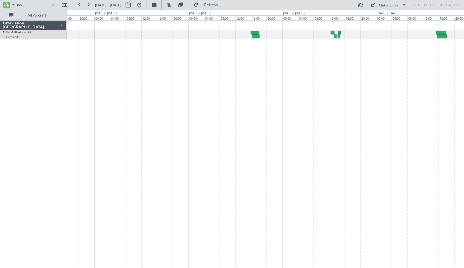
click at [337, 59] on div at bounding box center [266, 143] width 398 height 247
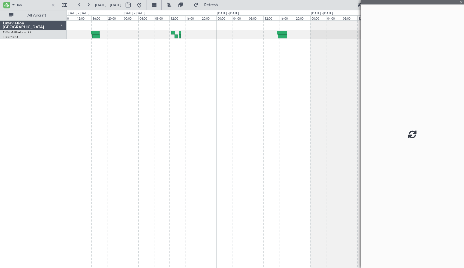
click at [176, 97] on div at bounding box center [266, 143] width 398 height 247
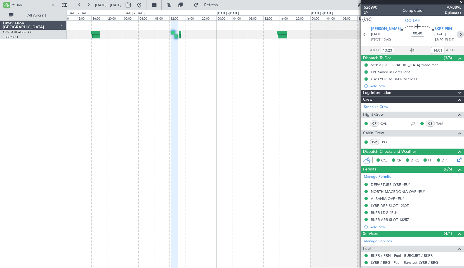
click at [457, 34] on icon at bounding box center [460, 34] width 7 height 7
type input "-00:05"
type input "14:29"
type input "14:46"
type input "0"
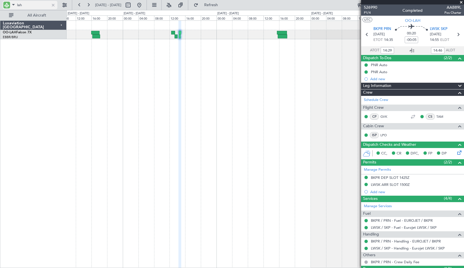
click at [52, 5] on div at bounding box center [53, 5] width 6 height 6
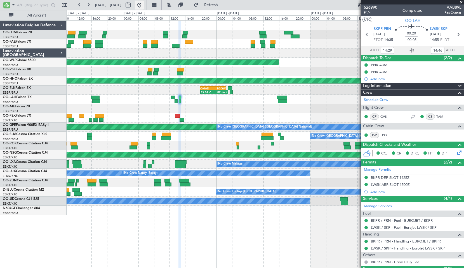
click at [144, 4] on button at bounding box center [139, 5] width 9 height 9
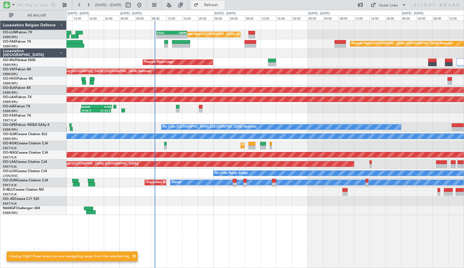
click at [214, 4] on button "Refresh" at bounding box center [208, 5] width 34 height 9
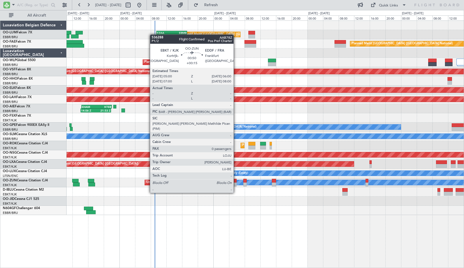
click at [236, 182] on div at bounding box center [235, 181] width 4 height 4
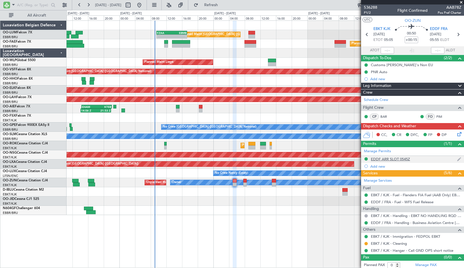
click at [396, 160] on div "EDDF ARR SLOT 0545Z" at bounding box center [390, 158] width 39 height 5
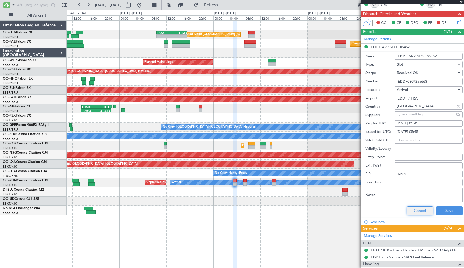
click at [422, 212] on button "Cancel" at bounding box center [420, 210] width 27 height 9
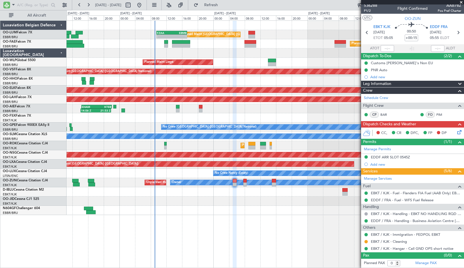
scroll to position [2, 0]
click at [23, 7] on input "text" at bounding box center [33, 5] width 32 height 8
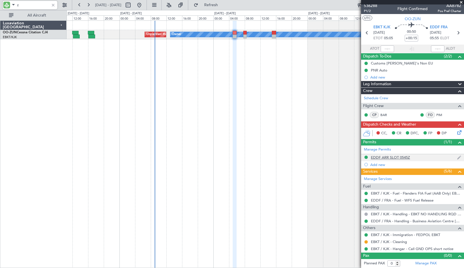
type input "z"
click at [385, 158] on div "EDDF ARR SLOT 0545Z" at bounding box center [390, 157] width 39 height 5
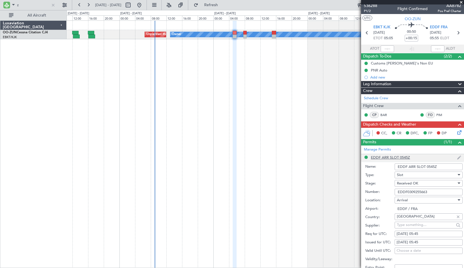
scroll to position [112, 0]
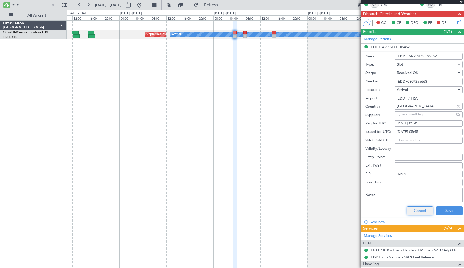
click at [416, 211] on button "Cancel" at bounding box center [420, 210] width 27 height 9
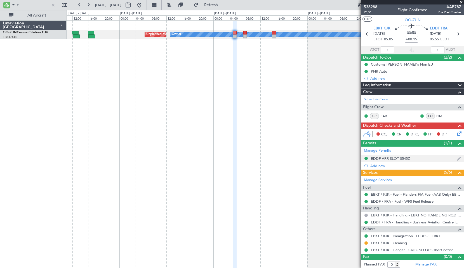
scroll to position [2, 0]
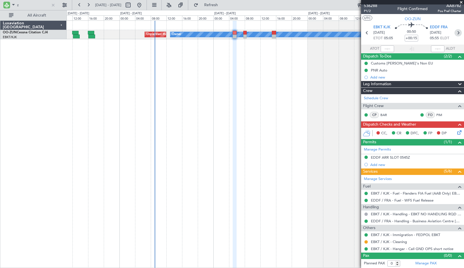
click at [455, 32] on icon at bounding box center [458, 32] width 7 height 7
type input "+00:05"
type input "2"
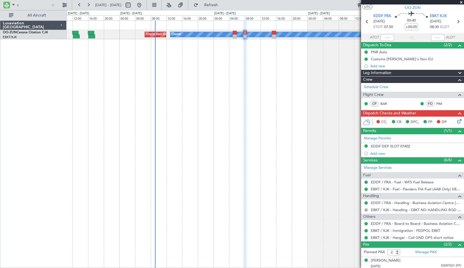
scroll to position [0, 0]
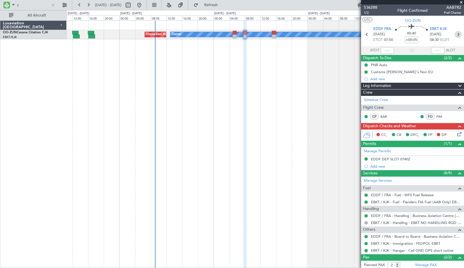
click at [458, 31] on icon at bounding box center [458, 34] width 7 height 7
type input "+00:25"
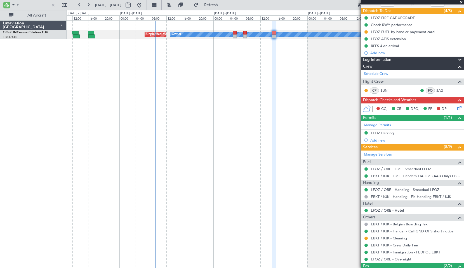
scroll to position [83, 0]
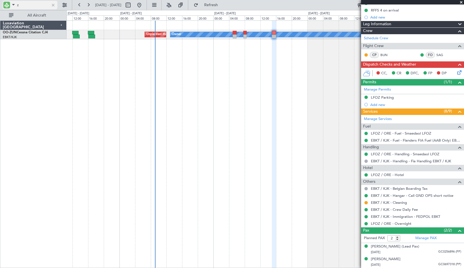
click at [53, 7] on div at bounding box center [53, 5] width 6 height 6
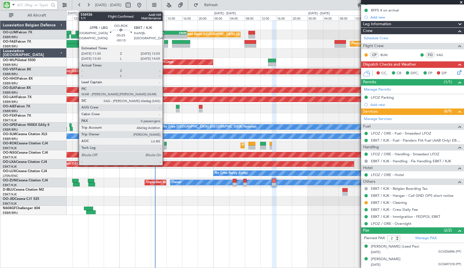
click at [165, 143] on div at bounding box center [165, 144] width 3 height 4
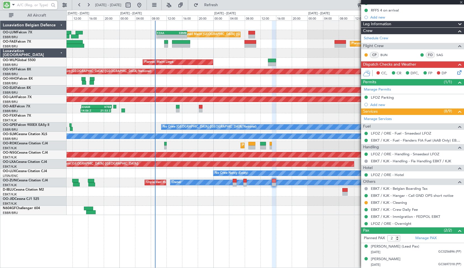
type input "-00:15"
type input "0"
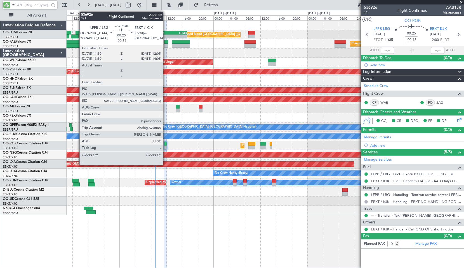
click at [166, 144] on div at bounding box center [165, 144] width 3 height 4
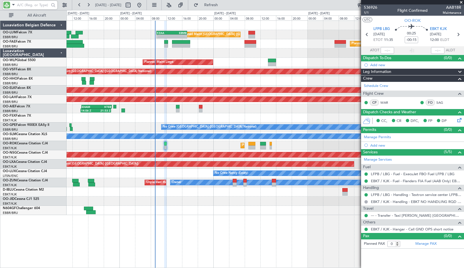
click at [190, 148] on div "Planned Maint Kortrijk-Wevelgem Planned Maint Paris (Le Bourget)" at bounding box center [265, 145] width 397 height 9
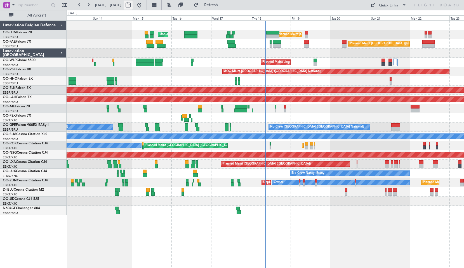
click at [133, 8] on button at bounding box center [128, 5] width 9 height 9
select select "9"
select select "2025"
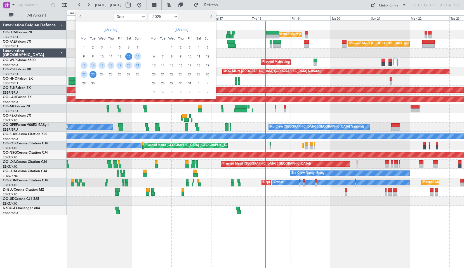
click at [128, 15] on select "Jan Feb Mar Apr May Jun Jul Aug Sep Oct Nov Dec" at bounding box center [129, 16] width 33 height 7
select select "10"
click at [113, 13] on select "Jan Feb Mar Apr May Jun Jul Aug Sep Oct Nov Dec" at bounding box center [129, 16] width 33 height 7
click at [138, 55] on span "12" at bounding box center [137, 56] width 7 height 7
click at [101, 65] on span "15" at bounding box center [102, 65] width 7 height 7
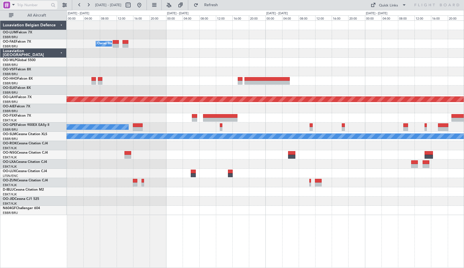
click at [14, 6] on span at bounding box center [13, 4] width 7 height 7
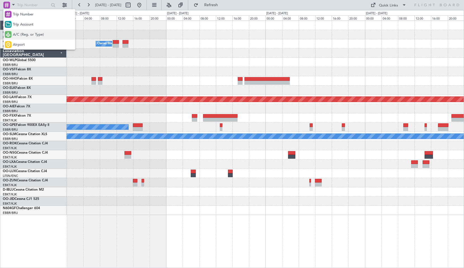
click at [26, 36] on span "A/C (Reg. or Type)" at bounding box center [28, 35] width 31 height 6
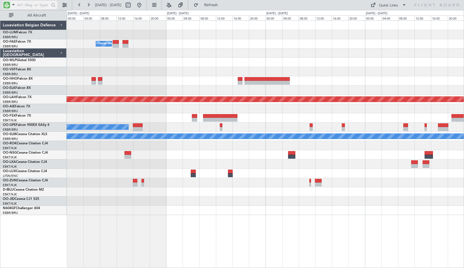
click at [29, 6] on input "text" at bounding box center [33, 5] width 32 height 8
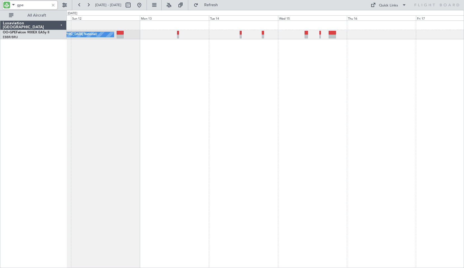
click at [283, 102] on div "No Crew [GEOGRAPHIC_DATA] ([GEOGRAPHIC_DATA] National)" at bounding box center [266, 143] width 398 height 247
type input "gpe"
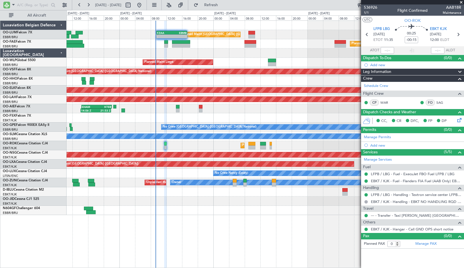
drag, startPoint x: 462, startPoint y: 1, endPoint x: 382, endPoint y: 6, distance: 80.5
click at [462, 1] on span at bounding box center [462, 2] width 6 height 5
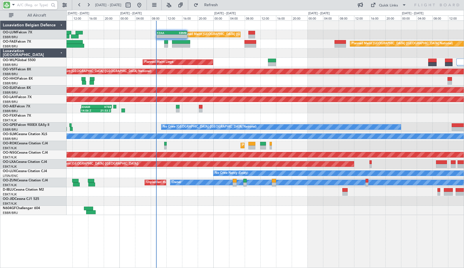
click at [30, 7] on input "text" at bounding box center [33, 5] width 32 height 8
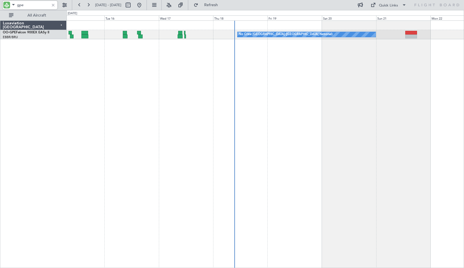
click at [195, 99] on div "No Crew [GEOGRAPHIC_DATA] ([GEOGRAPHIC_DATA] National) No Crew [GEOGRAPHIC_DATA…" at bounding box center [266, 143] width 398 height 247
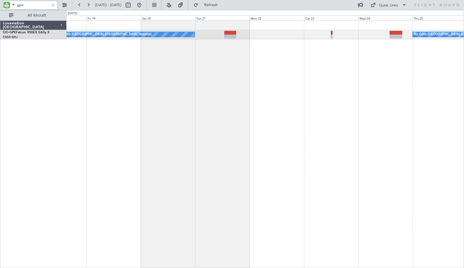
type input "gpe"
click at [53, 8] on div at bounding box center [53, 5] width 6 height 6
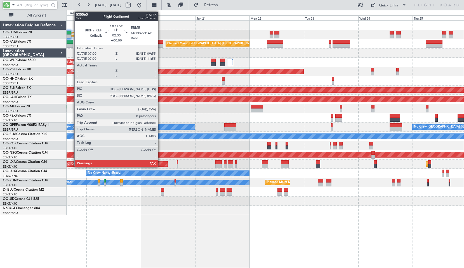
click at [159, 41] on div at bounding box center [159, 42] width 7 height 4
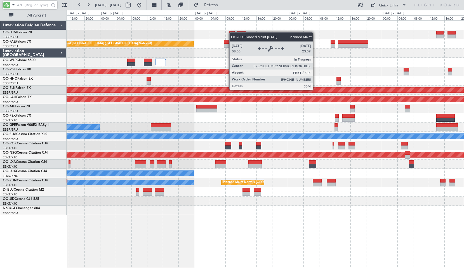
click at [316, 89] on div "Planned Maint Kortrijk-Wevelgem" at bounding box center [166, 89] width 994 height 5
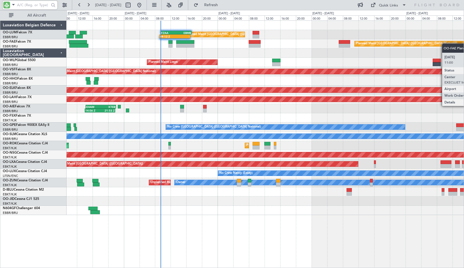
click at [462, 43] on div "Planned Maint Brussels (Brussels National) FZAA 09:30 Z EBMB 17:20 Z 09:12 Z - …" at bounding box center [265, 118] width 397 height 194
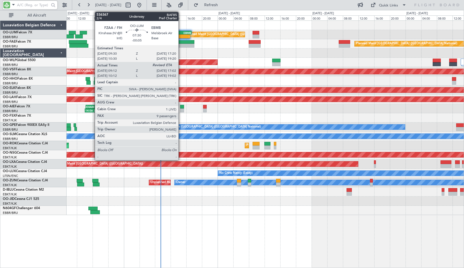
click at [181, 35] on div "-" at bounding box center [182, 36] width 15 height 3
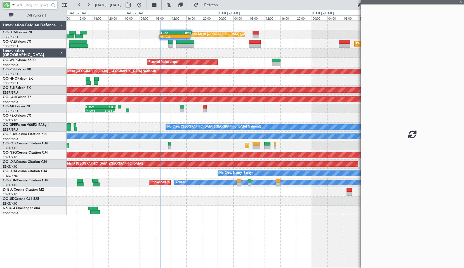
click at [226, 53] on div at bounding box center [265, 52] width 397 height 9
click at [222, 7] on button "Refresh" at bounding box center [208, 5] width 34 height 9
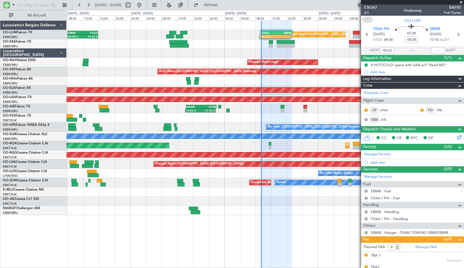
click at [224, 212] on div at bounding box center [265, 209] width 397 height 9
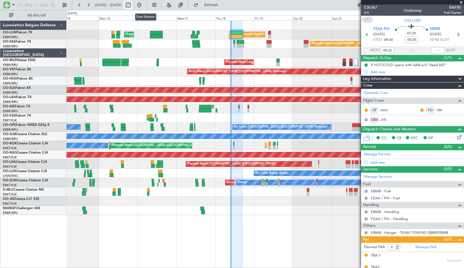
click at [133, 4] on button at bounding box center [128, 5] width 9 height 9
select select "9"
select select "2025"
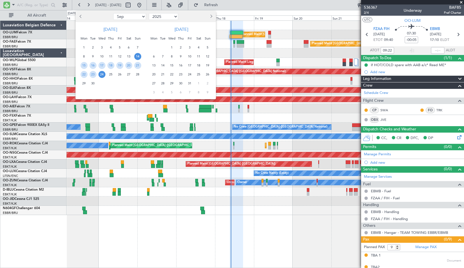
click at [130, 17] on select "Jan Feb Mar Apr May Jun Jul Aug Sep Oct Nov Dec" at bounding box center [129, 16] width 33 height 7
select select "8"
click at [113, 13] on select "Jan Feb Mar Apr May Jun Jul Aug Sep Oct Nov Dec" at bounding box center [129, 16] width 33 height 7
click at [111, 57] on span "7" at bounding box center [110, 56] width 7 height 7
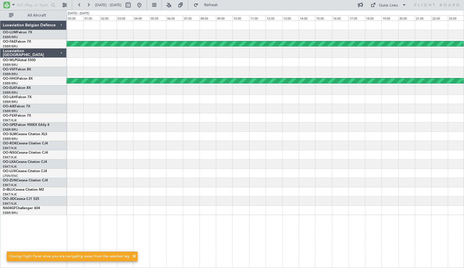
click at [209, 138] on div at bounding box center [265, 136] width 397 height 9
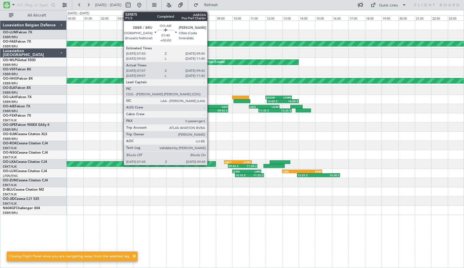
click at [210, 109] on div "07:45 Z" at bounding box center [204, 110] width 16 height 3
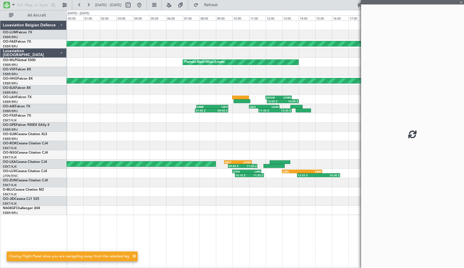
click at [254, 123] on div at bounding box center [265, 126] width 397 height 9
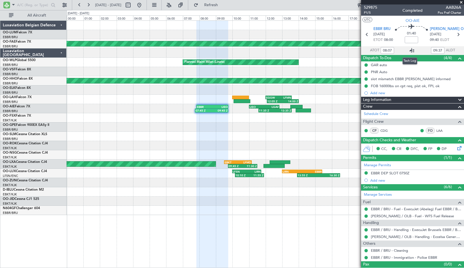
click at [411, 51] on icon at bounding box center [412, 50] width 7 height 7
click at [144, 6] on button at bounding box center [139, 5] width 9 height 9
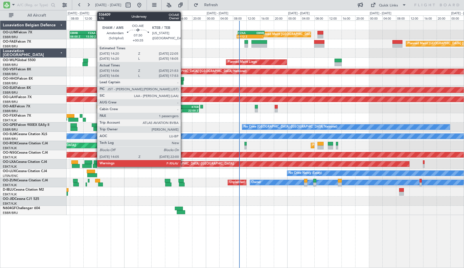
click at [183, 107] on div "EHAM" at bounding box center [179, 106] width 13 height 3
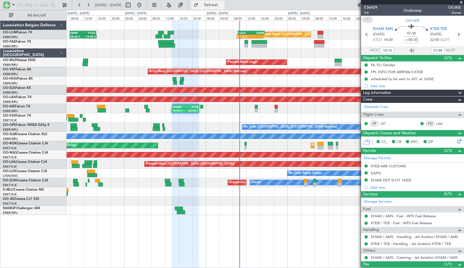
click at [223, 6] on span "Refresh" at bounding box center [212, 5] width 24 height 4
click at [214, 117] on div "AOG Maint Kortrijk-Wevelgem" at bounding box center [265, 117] width 397 height 9
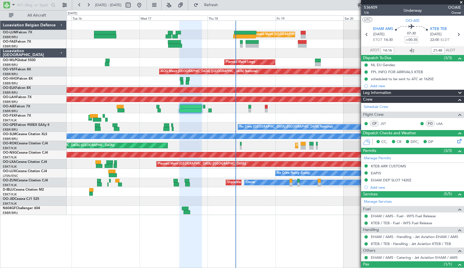
click at [462, 3] on span at bounding box center [462, 2] width 6 height 5
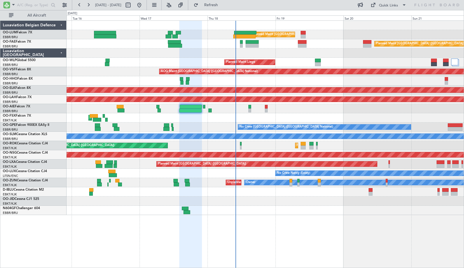
type input "0"
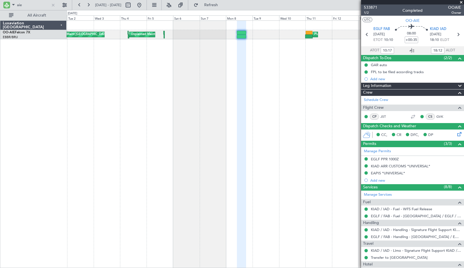
click at [300, 117] on div "Planned Maint [GEOGRAPHIC_DATA] ([GEOGRAPHIC_DATA]) Unplanned Maint [GEOGRAPHIC…" at bounding box center [266, 143] width 398 height 247
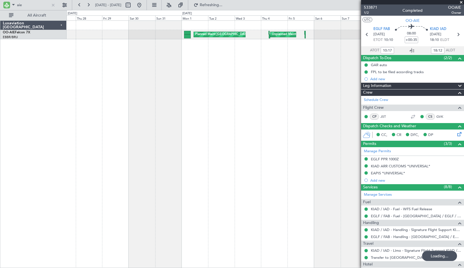
click at [315, 115] on div "Planned Maint [GEOGRAPHIC_DATA] ([GEOGRAPHIC_DATA]) Unplanned Maint [GEOGRAPHIC…" at bounding box center [266, 143] width 398 height 247
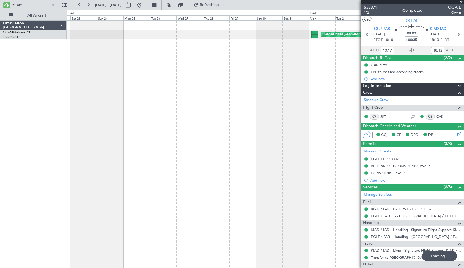
click at [294, 112] on div "Unplanned Maint [GEOGRAPHIC_DATA] ([GEOGRAPHIC_DATA] National) Planned Maint [G…" at bounding box center [266, 143] width 398 height 247
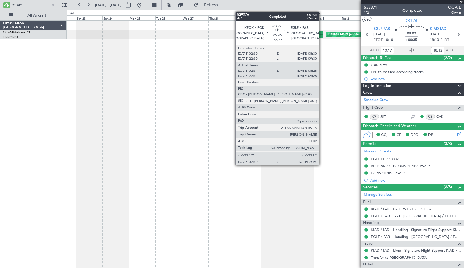
click at [322, 34] on div at bounding box center [320, 33] width 7 height 4
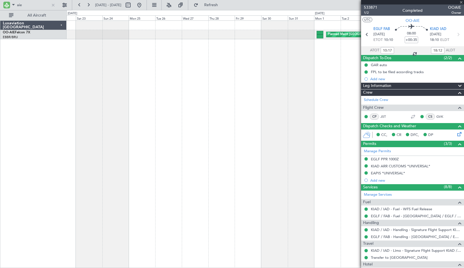
click at [323, 46] on div "Unplanned Maint [GEOGRAPHIC_DATA] ([GEOGRAPHIC_DATA] National) Planned Maint [G…" at bounding box center [266, 143] width 398 height 247
type input "-00:40"
type input "02:44"
type input "08:23"
type input "3"
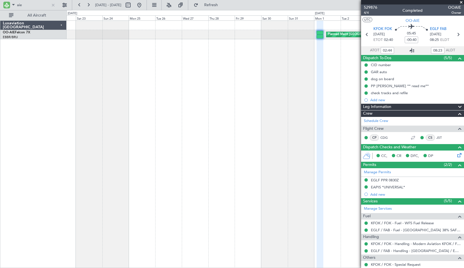
click at [411, 49] on icon at bounding box center [412, 50] width 7 height 7
click at [284, 75] on div "Unplanned Maint [GEOGRAPHIC_DATA] ([GEOGRAPHIC_DATA] National) Planned Maint [G…" at bounding box center [266, 143] width 398 height 247
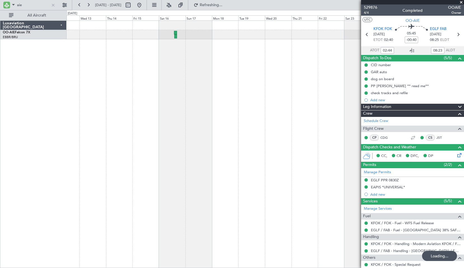
click at [212, 112] on div at bounding box center [266, 143] width 398 height 247
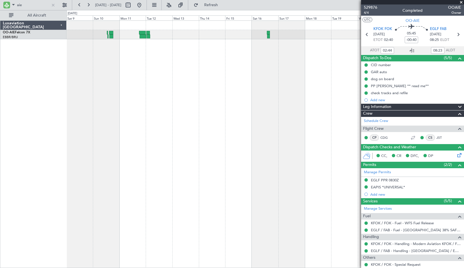
click at [204, 72] on div at bounding box center [266, 143] width 398 height 247
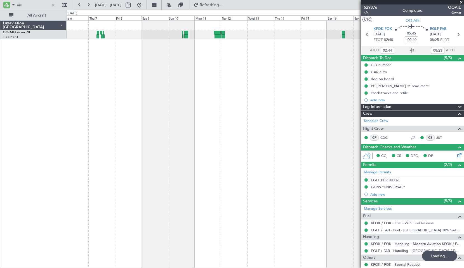
click at [209, 42] on div at bounding box center [266, 143] width 398 height 247
click at [249, 89] on div at bounding box center [266, 143] width 398 height 247
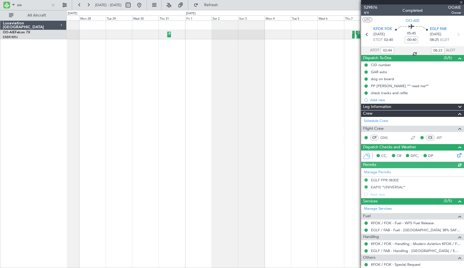
click at [235, 88] on div "Planned Maint [GEOGRAPHIC_DATA] ([GEOGRAPHIC_DATA] National)" at bounding box center [266, 143] width 398 height 247
click at [338, 80] on div "Planned Maint [GEOGRAPHIC_DATA] ([GEOGRAPHIC_DATA] National)" at bounding box center [266, 143] width 398 height 247
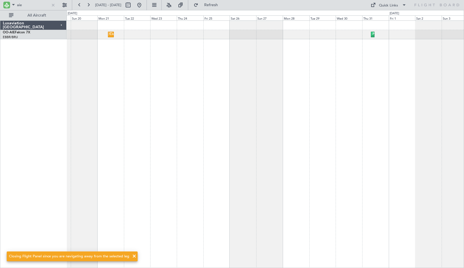
click at [369, 75] on div "Planned Maint [GEOGRAPHIC_DATA] ([GEOGRAPHIC_DATA] National) Cleaning [GEOGRAPH…" at bounding box center [266, 143] width 398 height 247
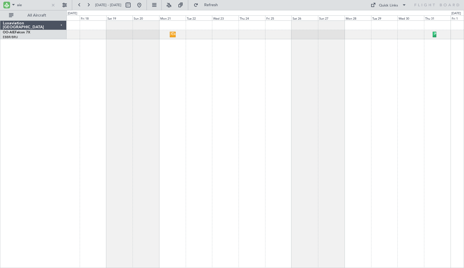
click at [113, 94] on div "Planned Maint [GEOGRAPHIC_DATA] ([GEOGRAPHIC_DATA] National) Cleaning [GEOGRAPH…" at bounding box center [266, 143] width 398 height 247
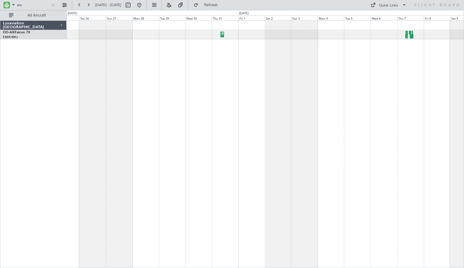
click at [174, 96] on div "Planned Maint [GEOGRAPHIC_DATA] ([GEOGRAPHIC_DATA] National)" at bounding box center [266, 143] width 398 height 247
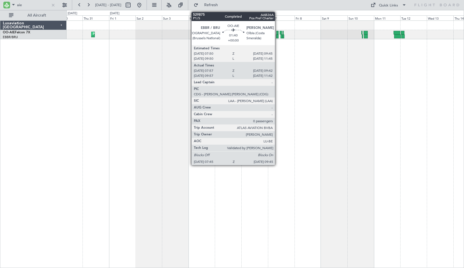
click at [278, 33] on div at bounding box center [278, 33] width 2 height 4
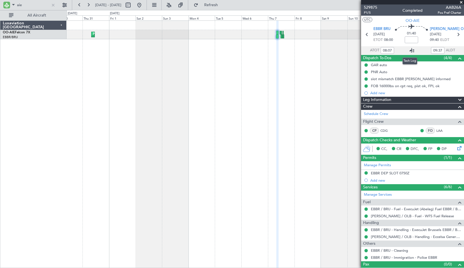
click at [411, 52] on icon at bounding box center [412, 50] width 7 height 7
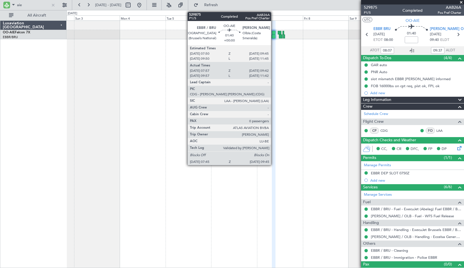
click at [274, 35] on div at bounding box center [274, 36] width 4 height 4
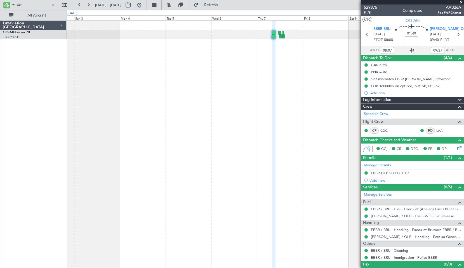
click at [409, 48] on icon at bounding box center [412, 50] width 7 height 7
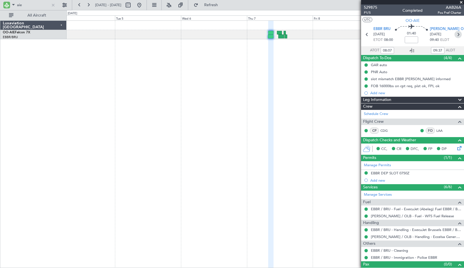
click at [456, 36] on icon at bounding box center [458, 34] width 7 height 7
type input "-00:10"
type input "11:49"
type input "13:24"
type input "4"
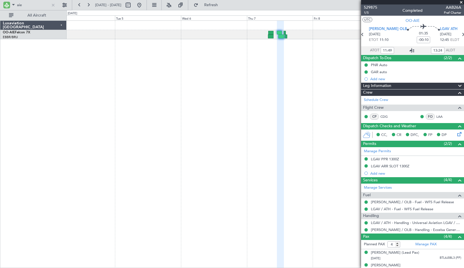
click at [411, 51] on icon at bounding box center [412, 50] width 7 height 7
click at [144, 6] on button at bounding box center [139, 5] width 9 height 9
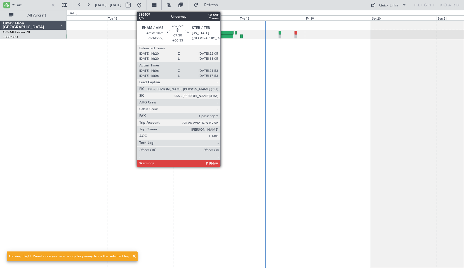
click at [223, 35] on div at bounding box center [223, 36] width 22 height 4
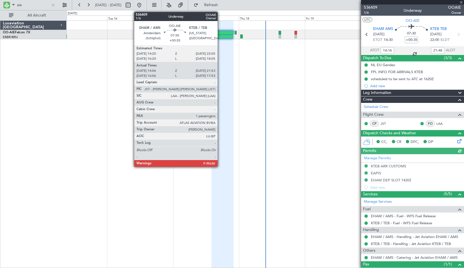
click at [220, 37] on div at bounding box center [223, 36] width 22 height 4
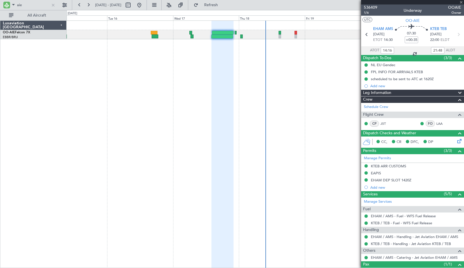
click at [305, 70] on div at bounding box center [266, 143] width 398 height 247
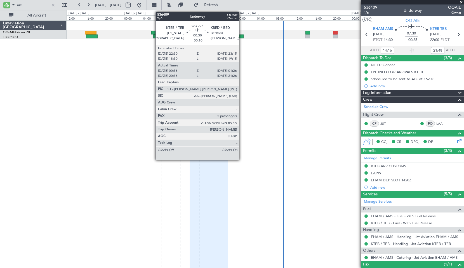
click at [242, 36] on div at bounding box center [242, 36] width 4 height 4
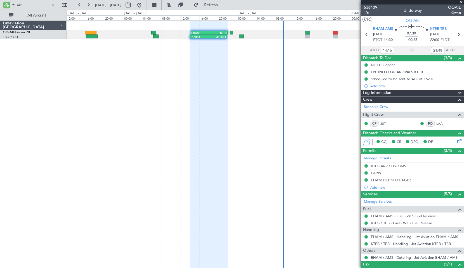
click at [242, 50] on div "14:06 Z 21:53 Z [DEMOGRAPHIC_DATA]:20 Z KTEB 22:05 Z" at bounding box center [266, 143] width 398 height 247
type input "-00:10"
type input "00:46"
type input "01:21"
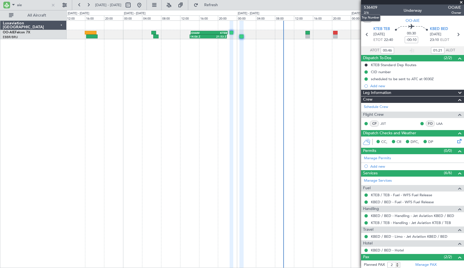
click at [366, 11] on mat-tooltip-component "Trip Number" at bounding box center [371, 17] width 28 height 15
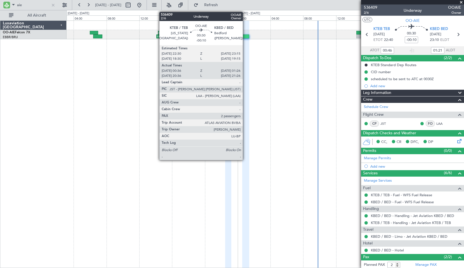
click at [245, 37] on div at bounding box center [245, 36] width 7 height 4
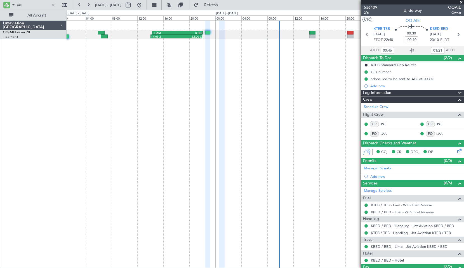
click at [462, 3] on span at bounding box center [462, 2] width 6 height 5
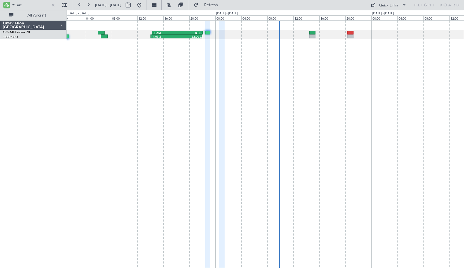
type input "0"
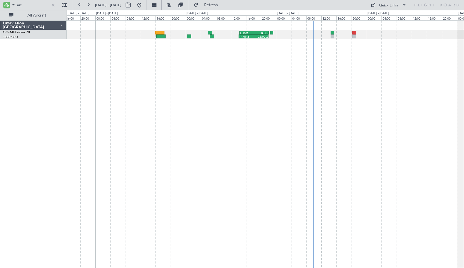
click at [269, 106] on div "14:05 Z 22:00 Z [DEMOGRAPHIC_DATA]:20 Z KTEB 22:05 Z" at bounding box center [266, 143] width 398 height 247
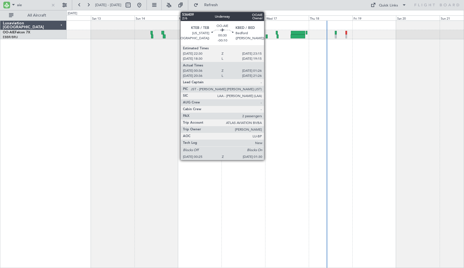
click at [267, 38] on div at bounding box center [267, 36] width 2 height 4
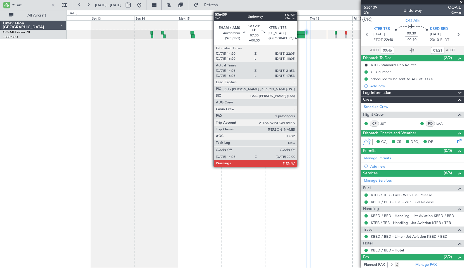
click at [300, 32] on div at bounding box center [298, 33] width 14 height 4
click at [300, 31] on div at bounding box center [298, 33] width 14 height 4
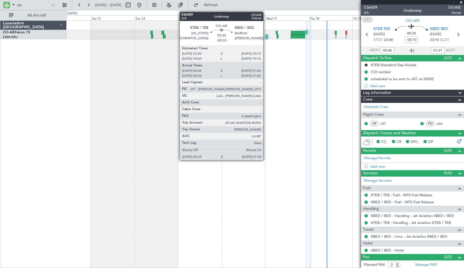
click at [266, 37] on div at bounding box center [267, 36] width 2 height 4
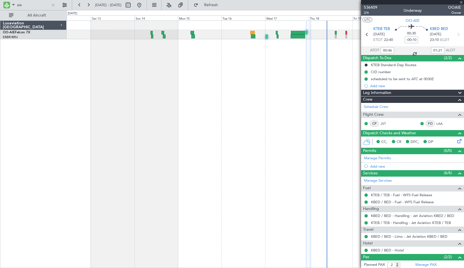
click at [267, 65] on div "Planned Maint [GEOGRAPHIC_DATA] ([GEOGRAPHIC_DATA])" at bounding box center [266, 143] width 398 height 247
click at [411, 49] on icon at bounding box center [412, 50] width 7 height 7
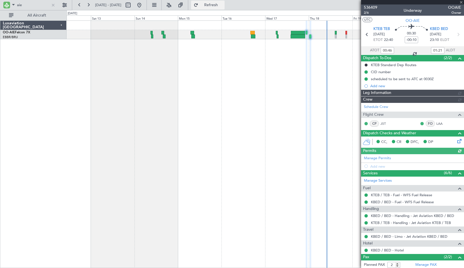
click at [220, 6] on span "Refresh" at bounding box center [212, 5] width 24 height 4
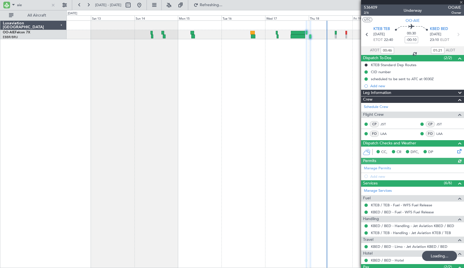
click at [235, 132] on div "Planned Maint [GEOGRAPHIC_DATA] ([GEOGRAPHIC_DATA])" at bounding box center [266, 143] width 398 height 247
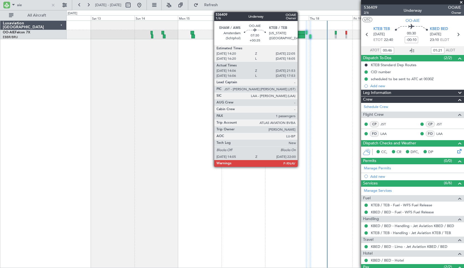
click at [300, 36] on div at bounding box center [298, 36] width 15 height 4
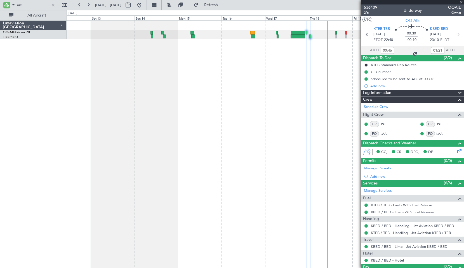
click at [301, 59] on div "Planned Maint [GEOGRAPHIC_DATA] ([GEOGRAPHIC_DATA])" at bounding box center [266, 143] width 398 height 247
type input "+00:35"
type input "14:16"
type input "21:48"
type input "1"
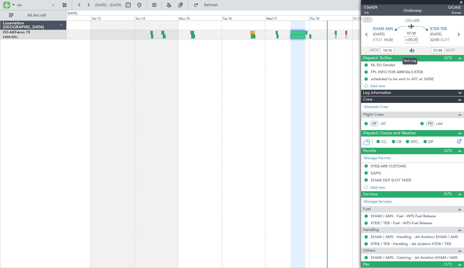
click at [412, 48] on icon at bounding box center [412, 50] width 7 height 7
click at [455, 37] on icon at bounding box center [458, 34] width 7 height 7
click at [336, 62] on div "Planned Maint [GEOGRAPHIC_DATA] ([GEOGRAPHIC_DATA])" at bounding box center [266, 143] width 398 height 247
type input "-00:10"
type input "00:46"
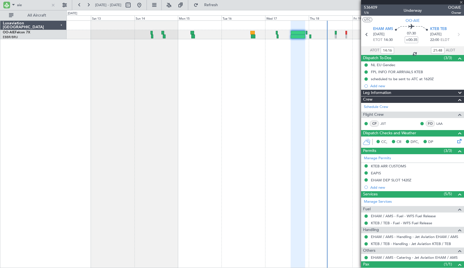
type input "01:21"
type input "2"
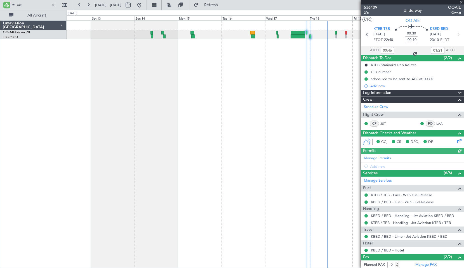
click at [420, 48] on section "ATOT 00:46 01:21 ALDT" at bounding box center [412, 50] width 103 height 8
click at [410, 50] on icon at bounding box center [412, 50] width 7 height 7
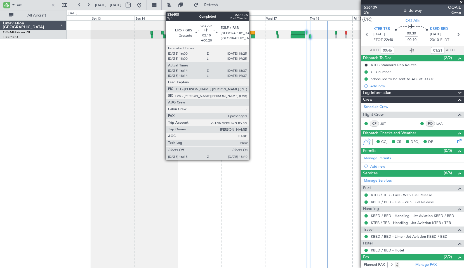
click at [252, 36] on div at bounding box center [253, 36] width 4 height 4
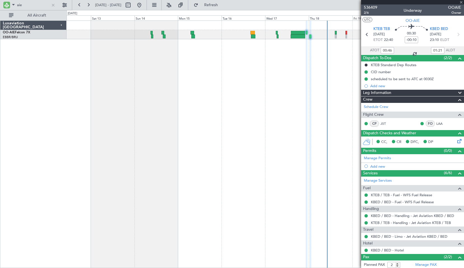
click at [251, 54] on div "Planned Maint [GEOGRAPHIC_DATA] ([GEOGRAPHIC_DATA])" at bounding box center [266, 143] width 398 height 247
type input "+00:20"
type input "16:24"
type input "18:32"
type input "1"
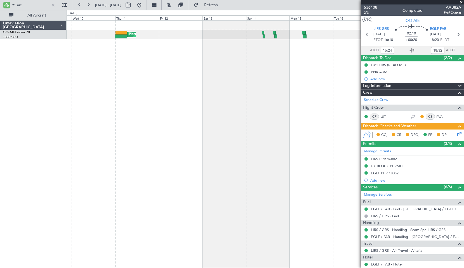
click at [261, 110] on div "Planned Maint [GEOGRAPHIC_DATA] ([GEOGRAPHIC_DATA])" at bounding box center [266, 143] width 398 height 247
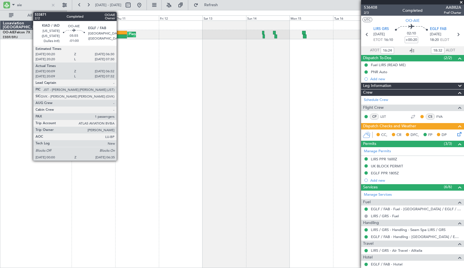
click at [119, 36] on div at bounding box center [121, 36] width 12 height 4
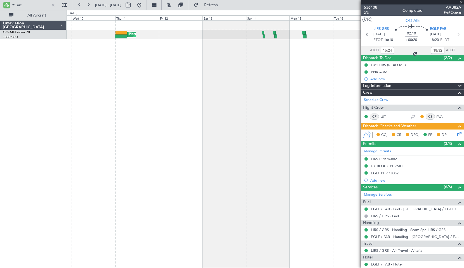
click at [124, 58] on div "Planned Maint [GEOGRAPHIC_DATA] ([GEOGRAPHIC_DATA])" at bounding box center [266, 143] width 398 height 247
type input "-01:00"
type input "00:19"
type input "06:27"
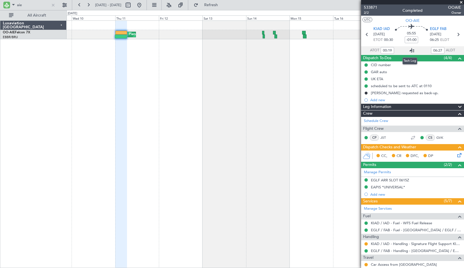
click at [409, 51] on icon at bounding box center [412, 50] width 7 height 7
